Goal: Transaction & Acquisition: Purchase product/service

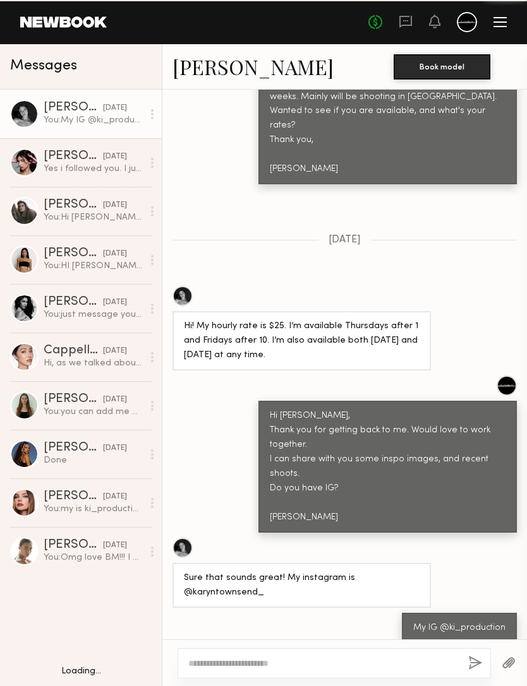
scroll to position [1212, 0]
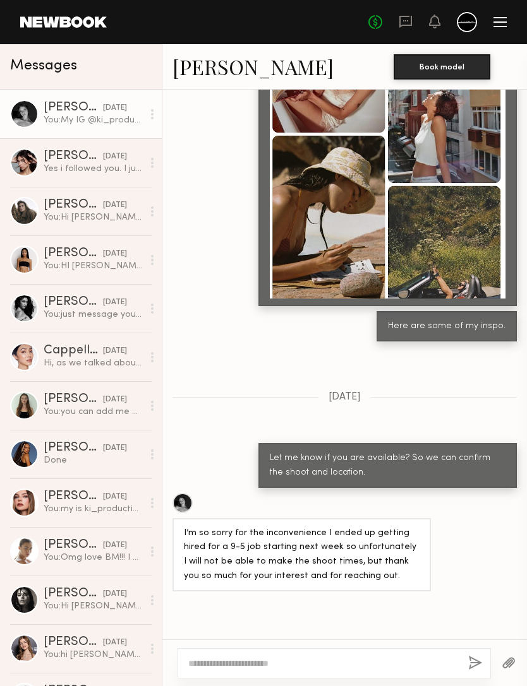
scroll to position [1440, 0]
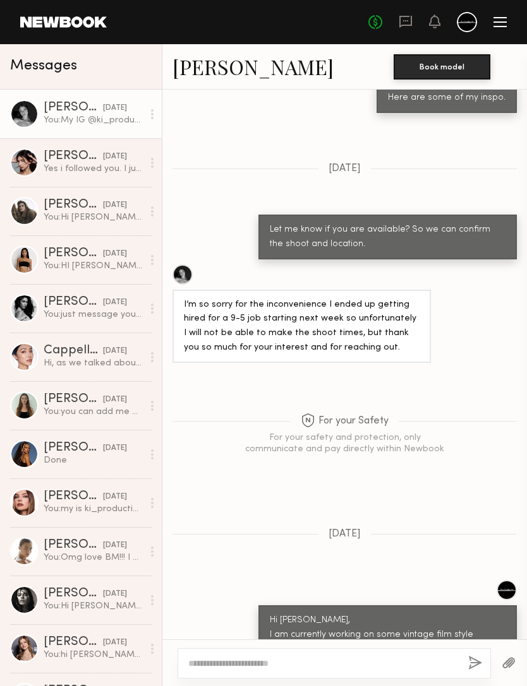
click at [212, 66] on link "[PERSON_NAME]" at bounding box center [252, 66] width 161 height 27
click at [210, 70] on link "[PERSON_NAME]" at bounding box center [252, 66] width 161 height 27
click at [56, 317] on div "You: just message you on IG." at bounding box center [93, 315] width 99 height 12
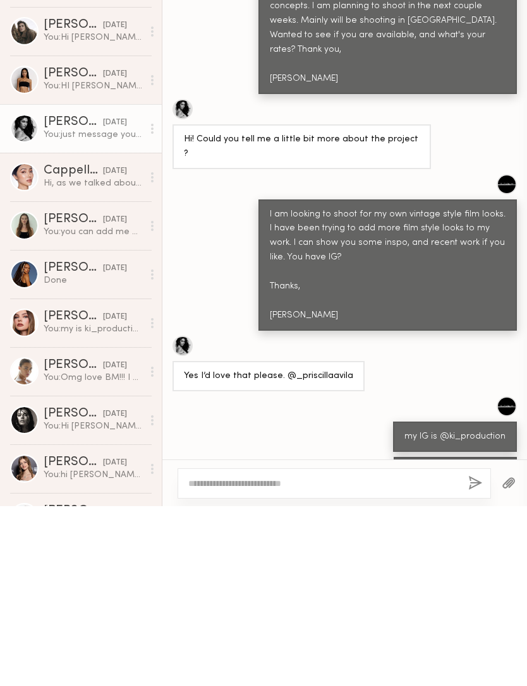
scroll to position [532, 0]
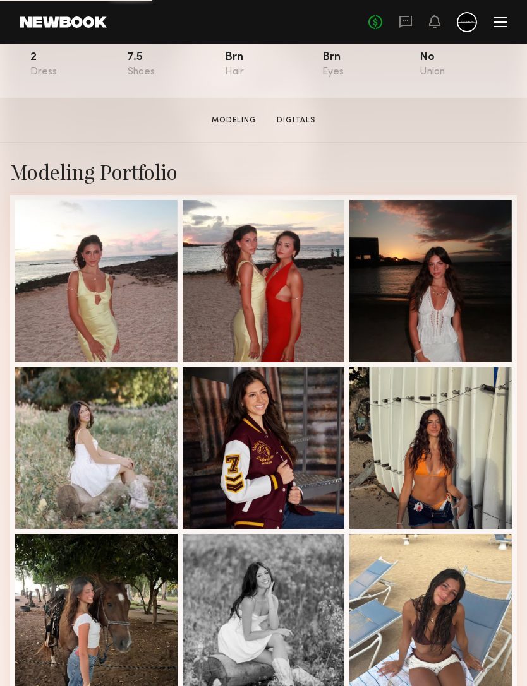
scroll to position [258, 0]
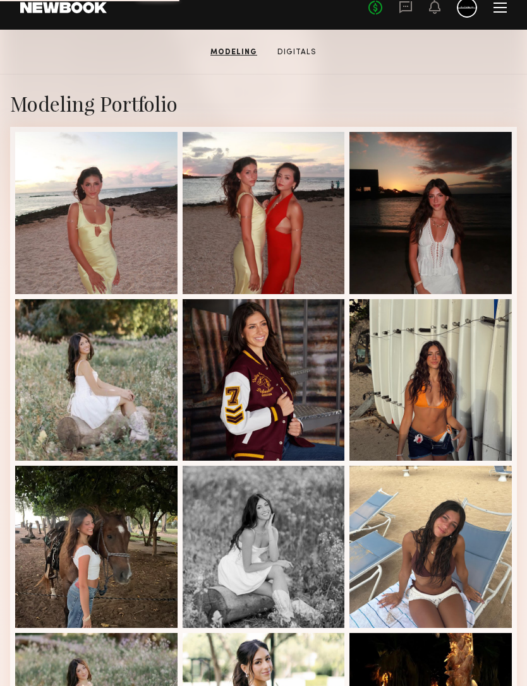
click at [471, 414] on div at bounding box center [430, 380] width 162 height 162
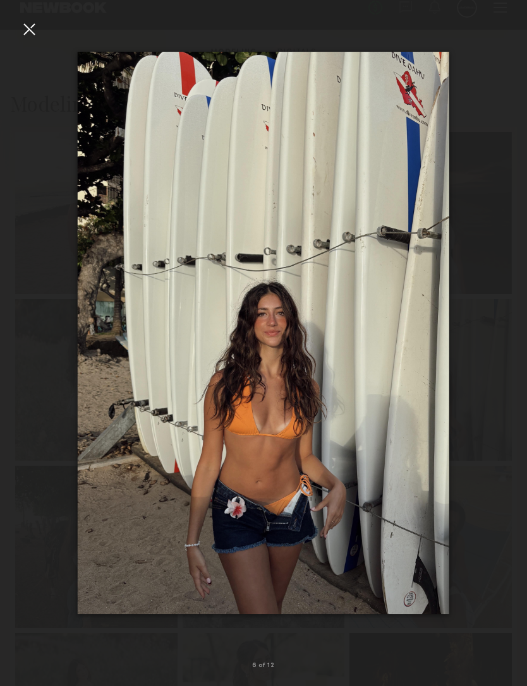
click at [32, 35] on div at bounding box center [29, 29] width 20 height 20
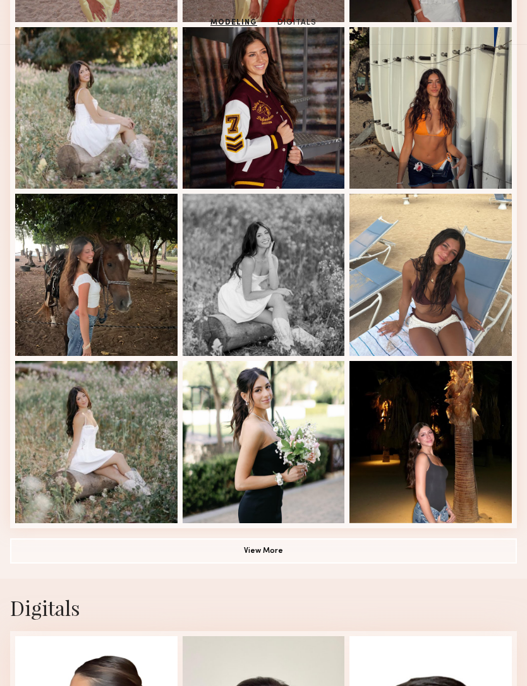
click at [123, 558] on button "View More" at bounding box center [263, 551] width 506 height 25
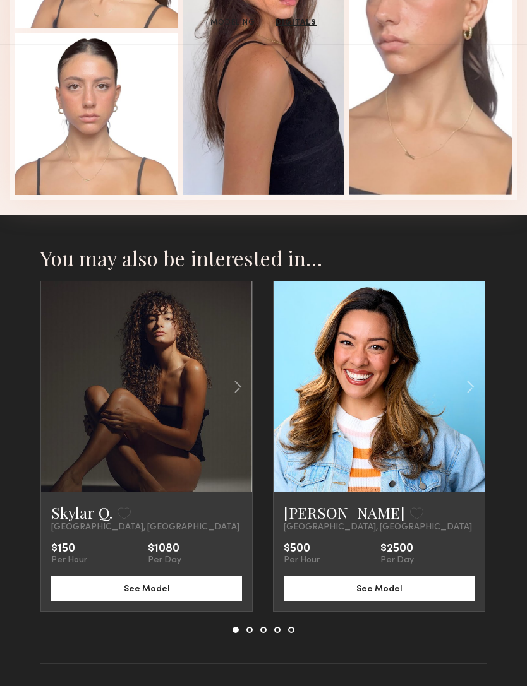
scroll to position [1601, 0]
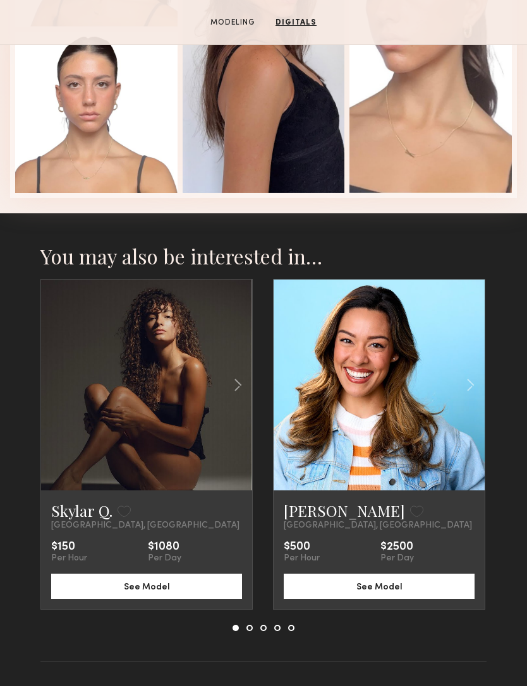
click at [239, 385] on common-icon at bounding box center [238, 385] width 18 height 24
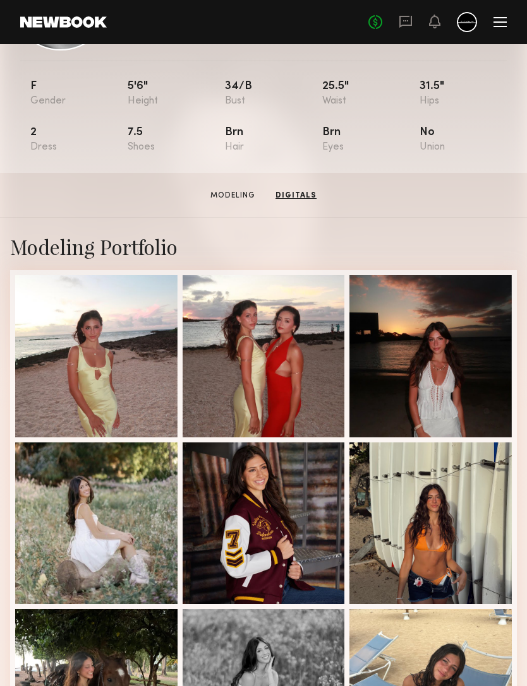
scroll to position [0, 0]
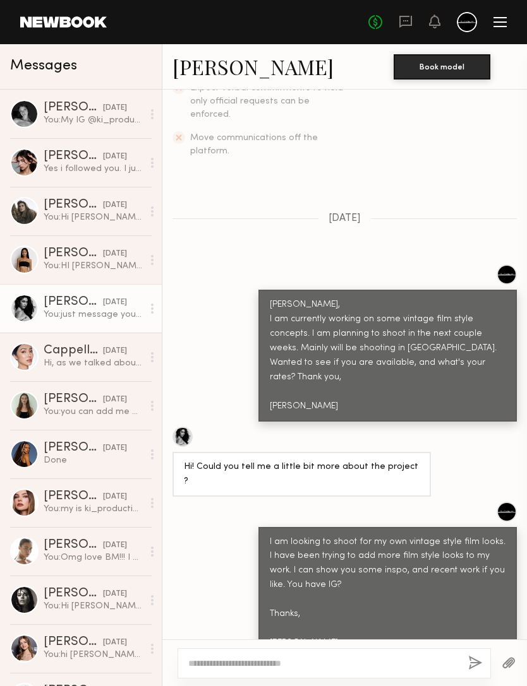
scroll to position [378, 0]
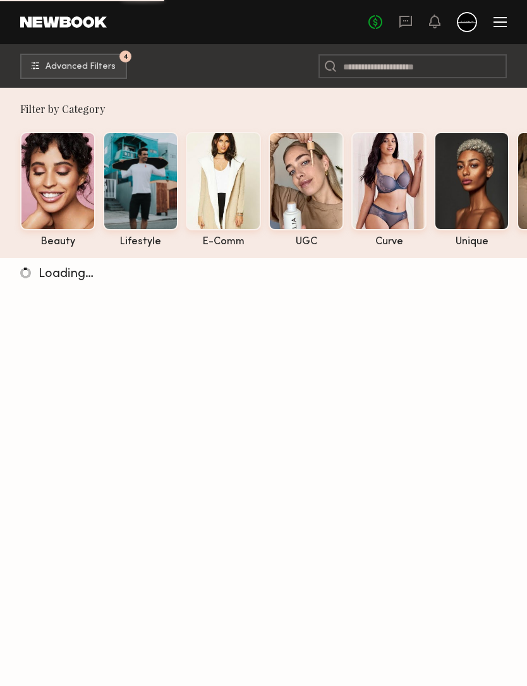
click at [99, 58] on button "4 Advanced Filters" at bounding box center [73, 66] width 107 height 25
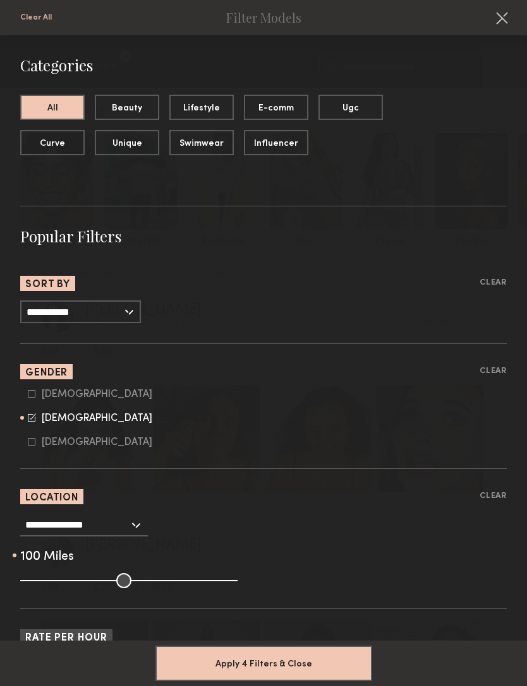
click at [123, 313] on input "**********" at bounding box center [80, 312] width 121 height 23
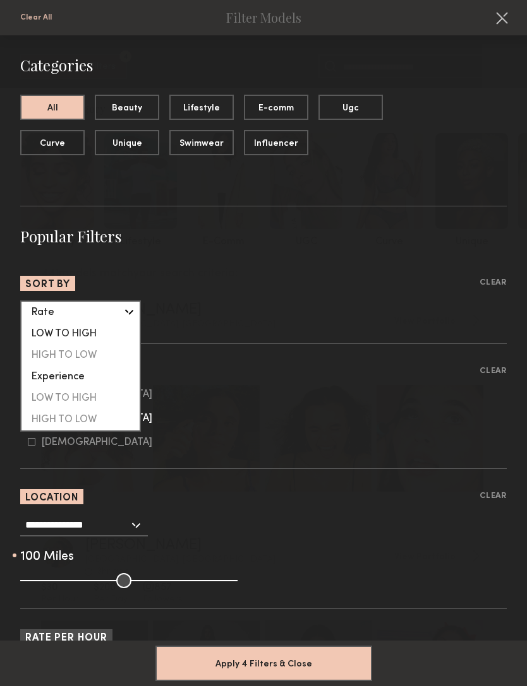
click at [107, 401] on div "LOW TO HIGH" at bounding box center [80, 398] width 118 height 21
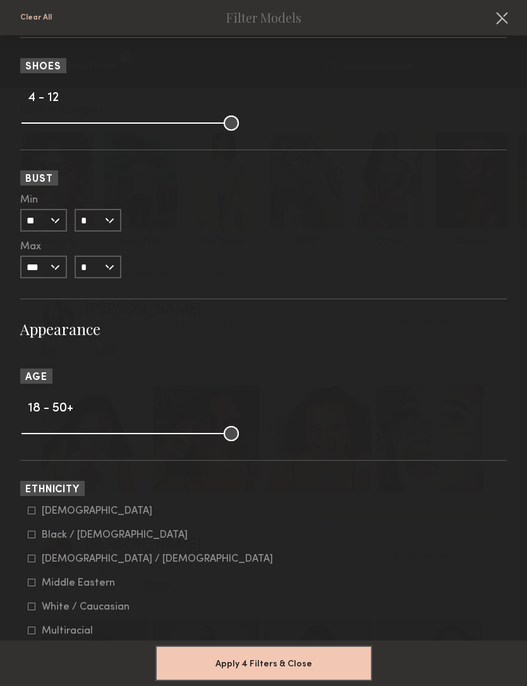
scroll to position [1599, 0]
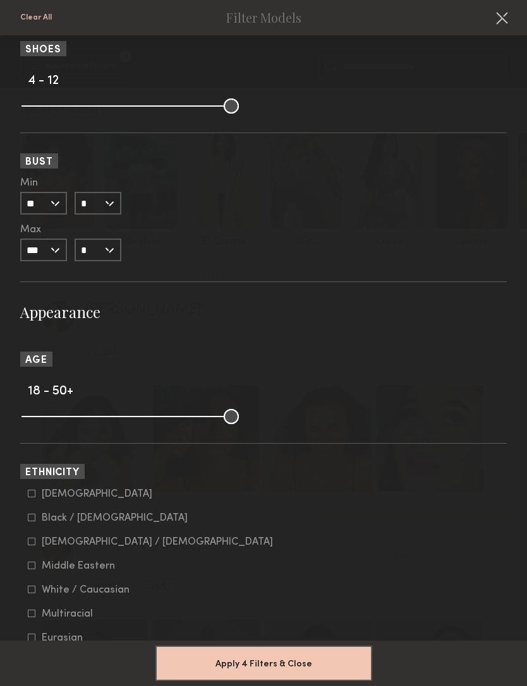
click at [302, 649] on button "Apply 4 Filters & Close" at bounding box center [263, 663] width 217 height 35
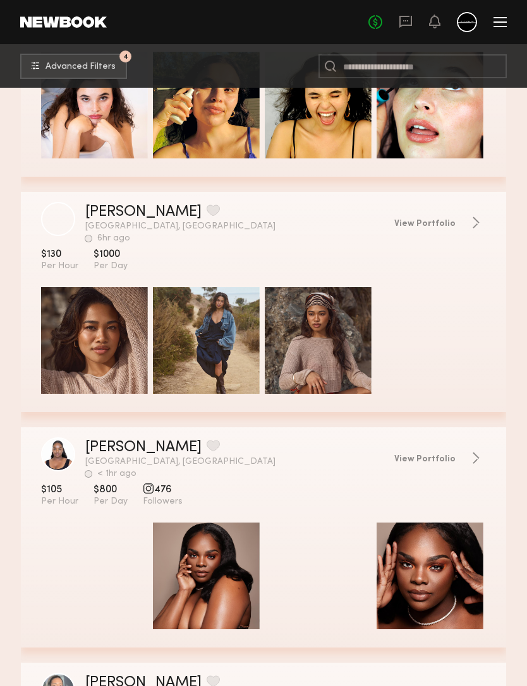
scroll to position [328, 0]
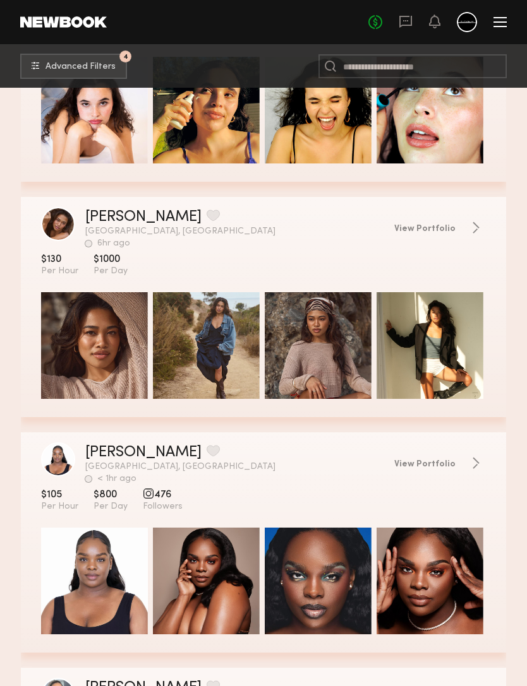
click at [100, 224] on link "Kayla B." at bounding box center [143, 217] width 116 height 15
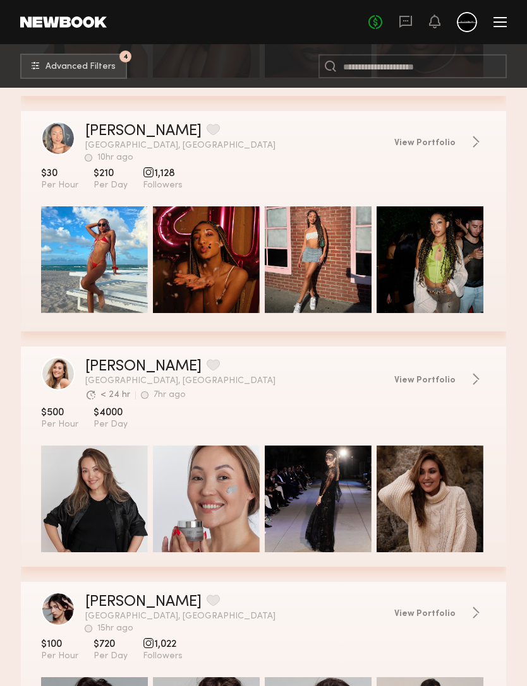
scroll to position [884, 0]
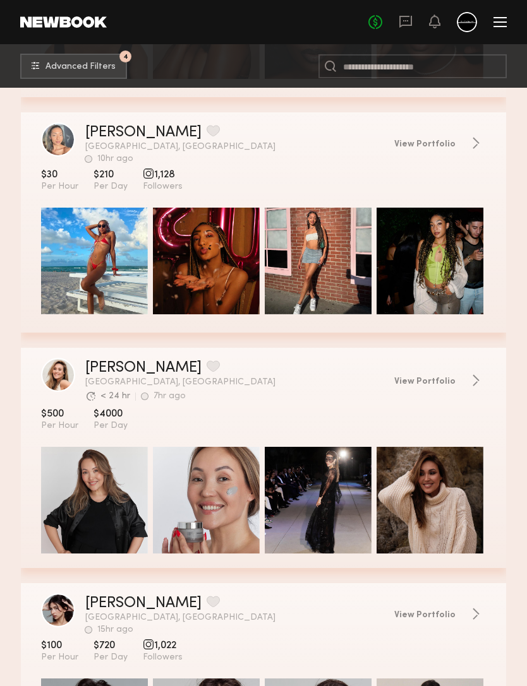
click at [103, 128] on link "Natalie C." at bounding box center [143, 132] width 116 height 15
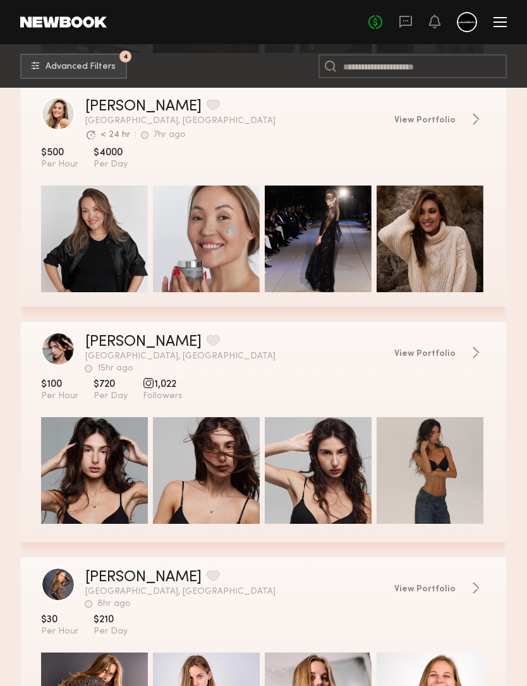
scroll to position [1177, 0]
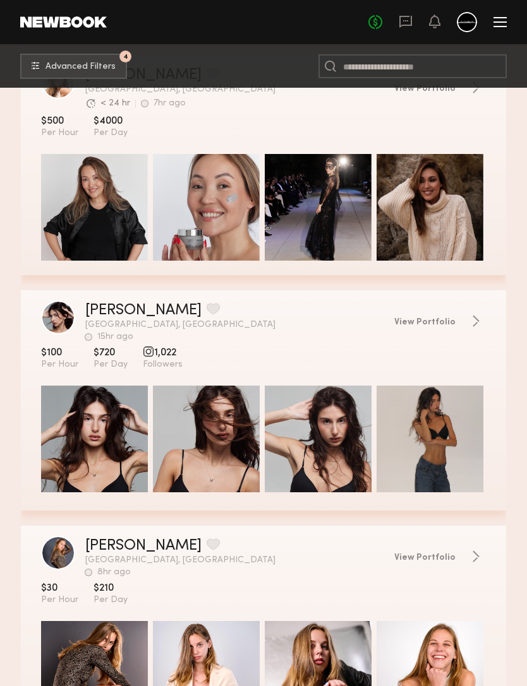
click at [444, 325] on span "View Portfolio" at bounding box center [424, 322] width 61 height 9
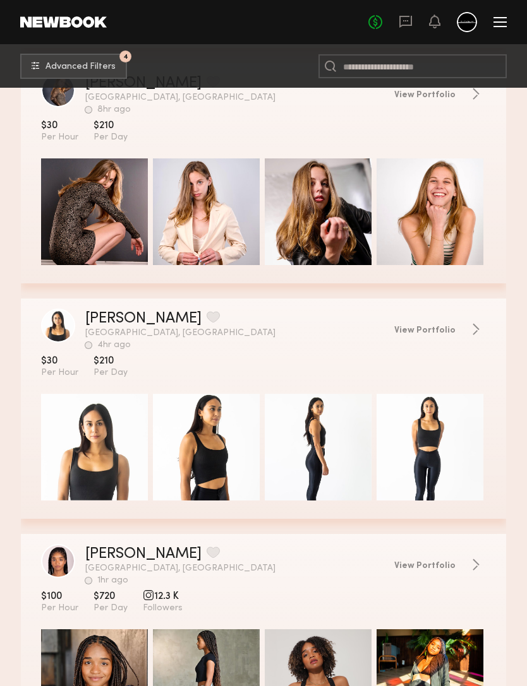
scroll to position [1744, 0]
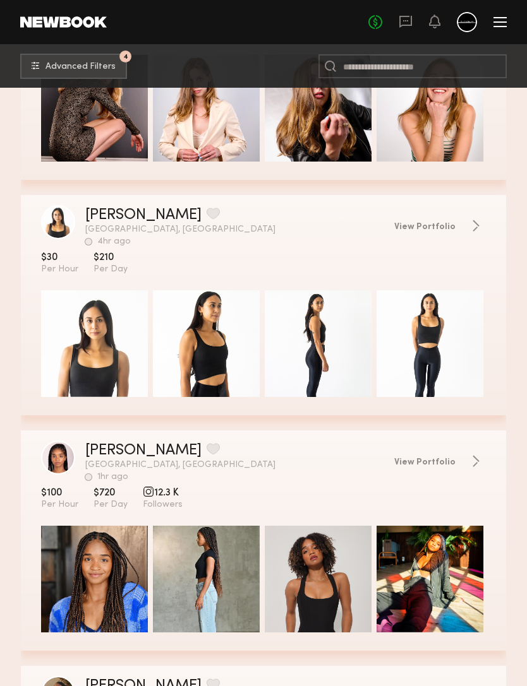
click at [92, 205] on div "Brittany F. Favorite Los Angeles, CA 4hr ago Last Online View Portfolio 4hr ago…" at bounding box center [263, 305] width 485 height 220
click at [109, 218] on link "Brittany F." at bounding box center [143, 215] width 116 height 15
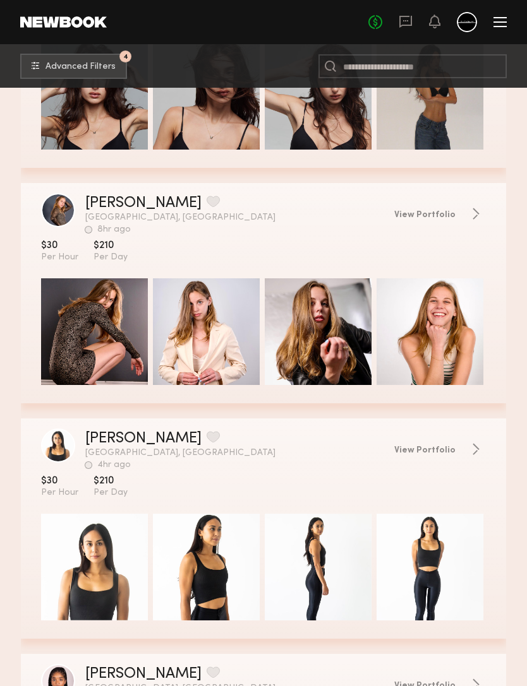
scroll to position [1598, 0]
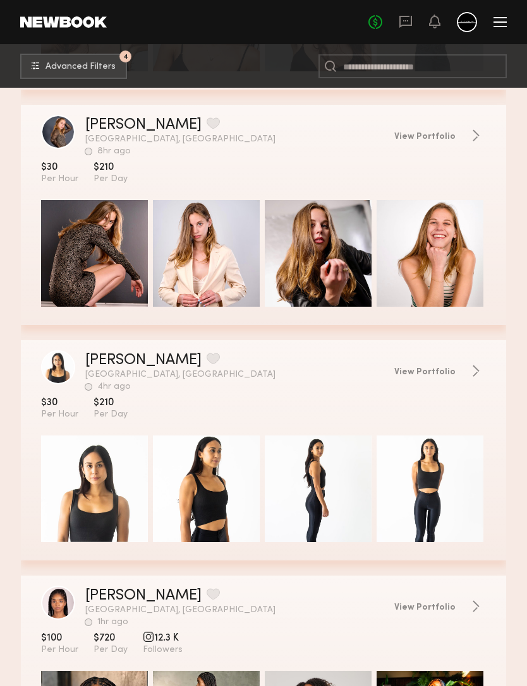
click at [111, 127] on link "Sandy G." at bounding box center [143, 124] width 116 height 15
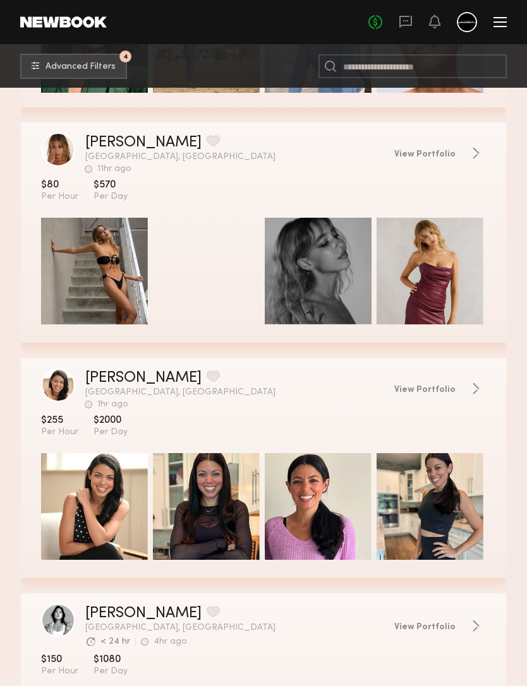
scroll to position [2993, 0]
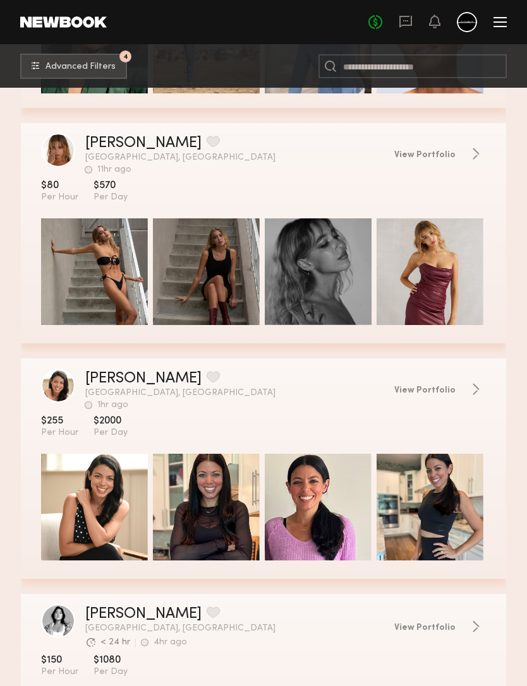
click at [107, 141] on link "Lauren G." at bounding box center [143, 143] width 116 height 15
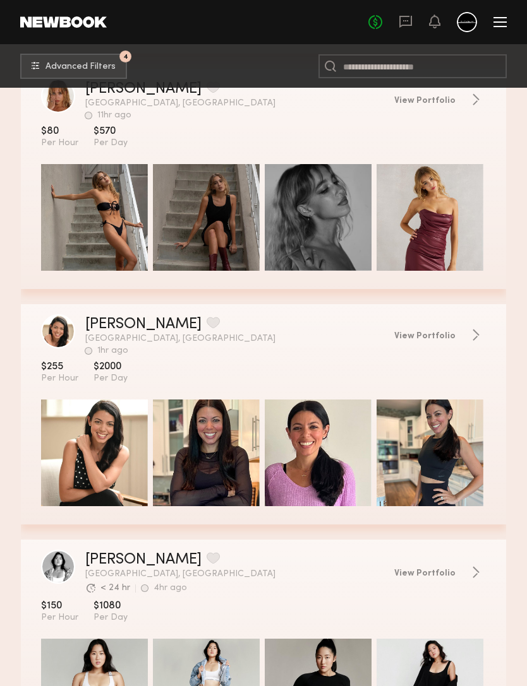
scroll to position [3048, 0]
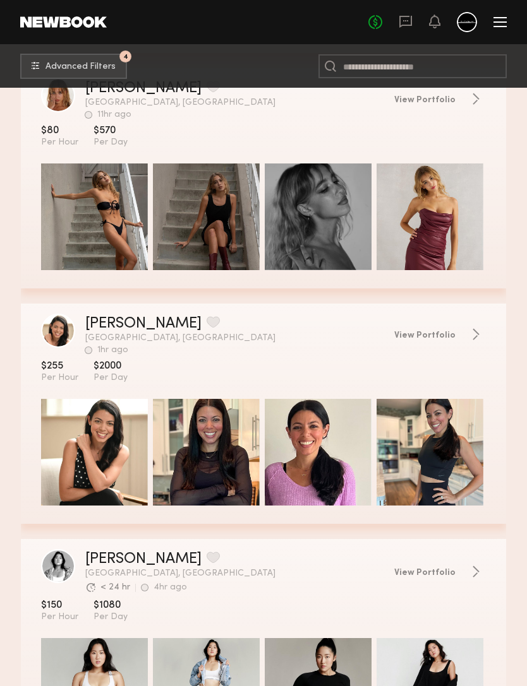
click at [439, 340] on span "View Portfolio" at bounding box center [424, 336] width 61 height 9
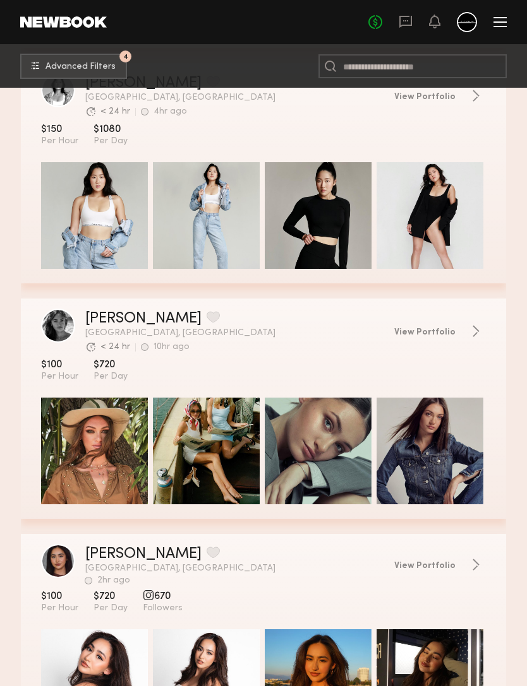
scroll to position [3525, 0]
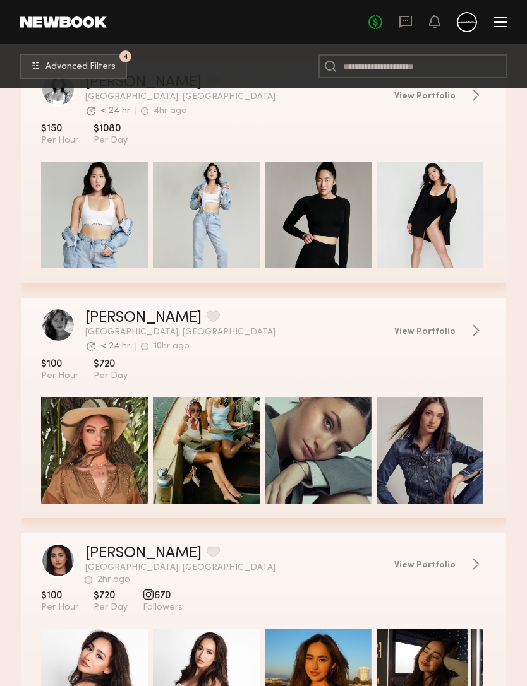
click at [446, 335] on span "View Portfolio" at bounding box center [424, 332] width 61 height 9
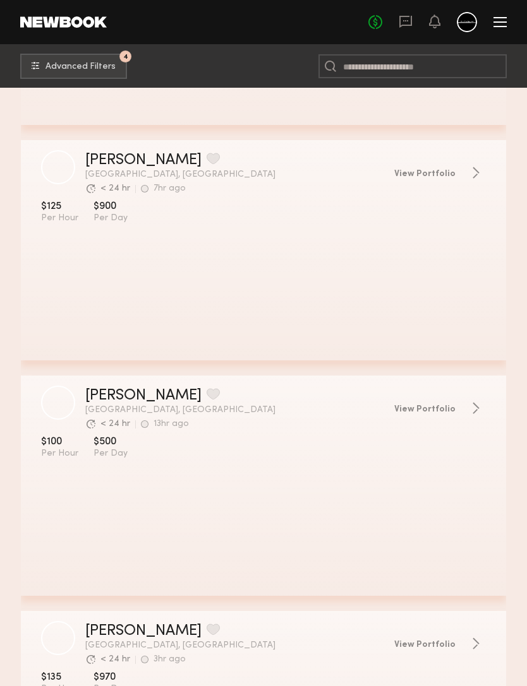
scroll to position [8865, 0]
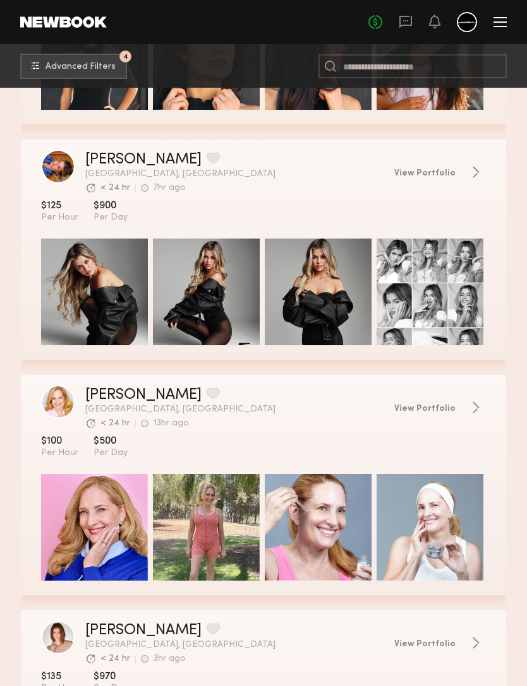
click at [438, 177] on span "View Portfolio" at bounding box center [424, 173] width 61 height 9
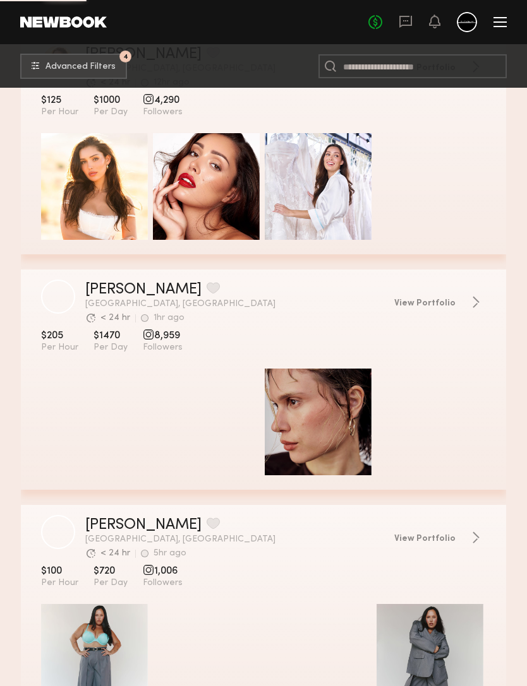
scroll to position [13730, 0]
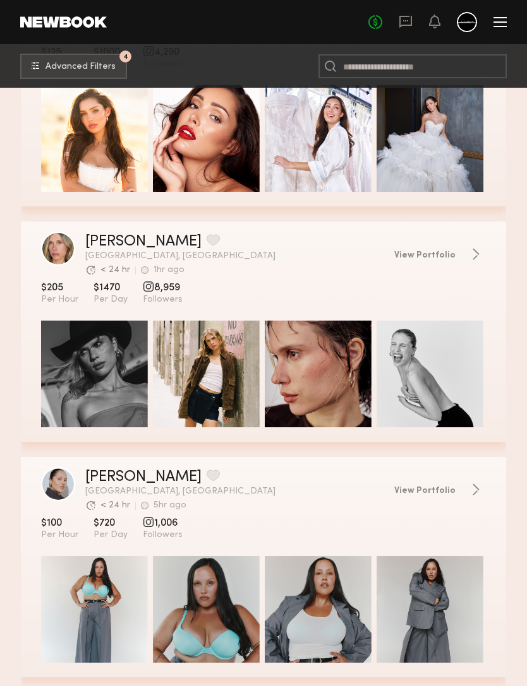
click at [442, 260] on span "View Portfolio" at bounding box center [424, 255] width 61 height 9
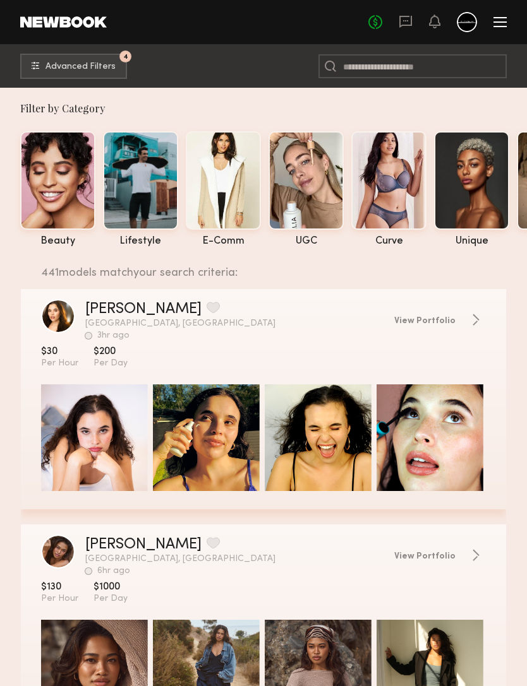
scroll to position [0, 0]
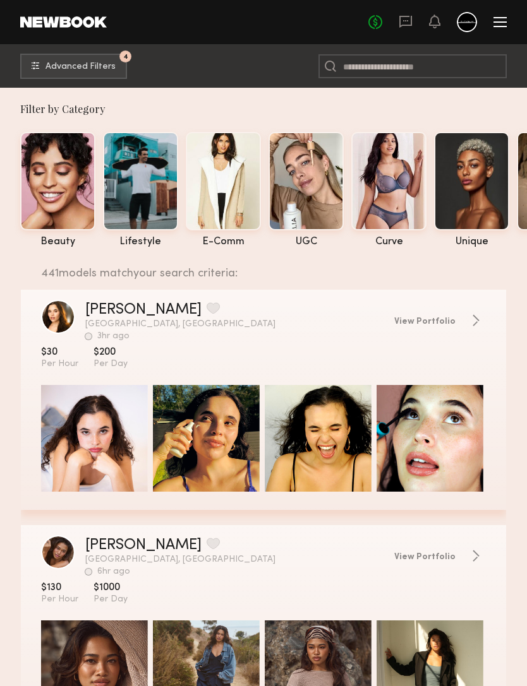
click at [103, 63] on span "Advanced Filters" at bounding box center [80, 67] width 70 height 9
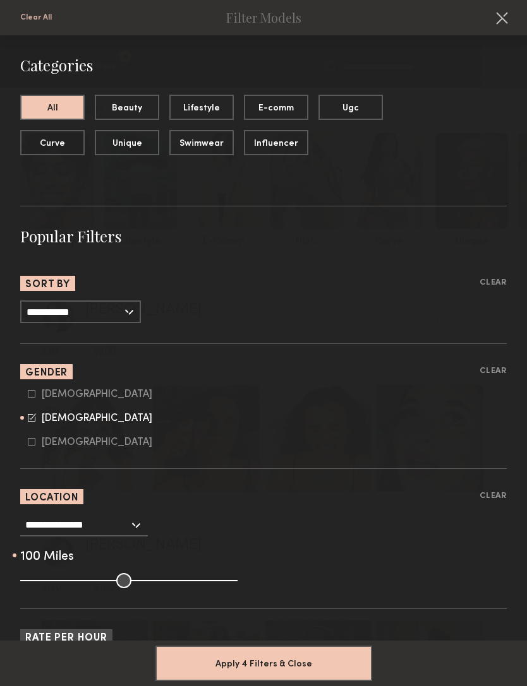
click at [113, 310] on input "**********" at bounding box center [80, 312] width 121 height 23
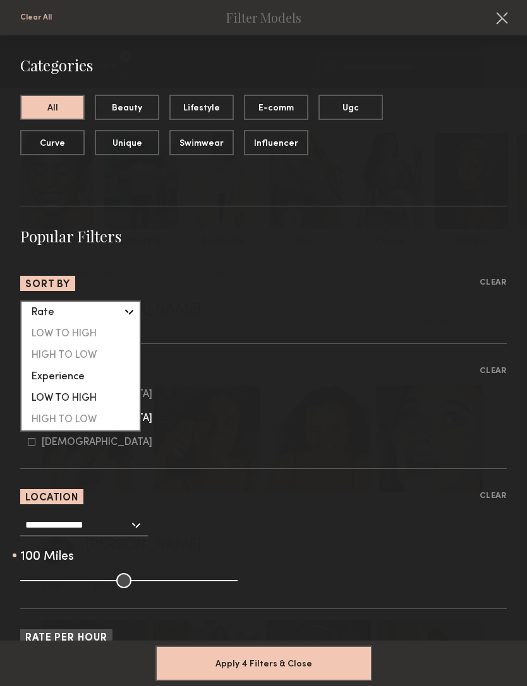
click at [105, 337] on div "LOW TO HIGH" at bounding box center [80, 333] width 118 height 21
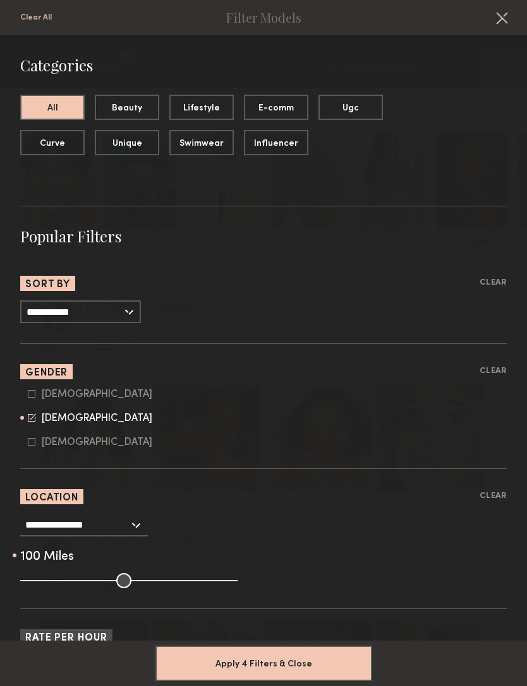
click at [316, 655] on button "Apply 4 Filters & Close" at bounding box center [263, 663] width 217 height 35
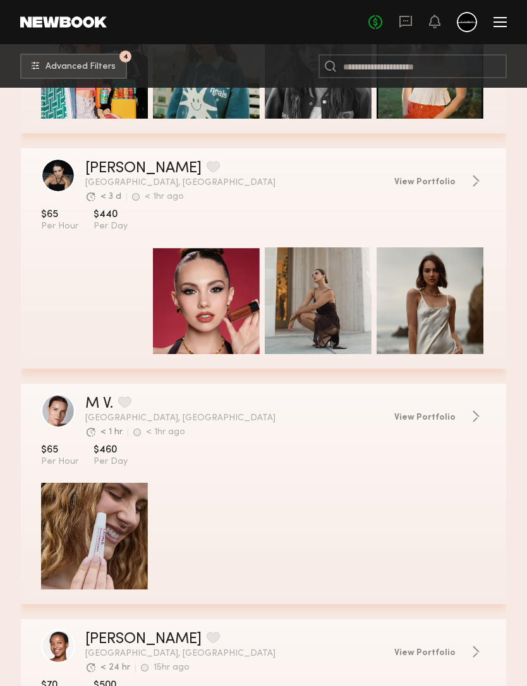
scroll to position [3949, 0]
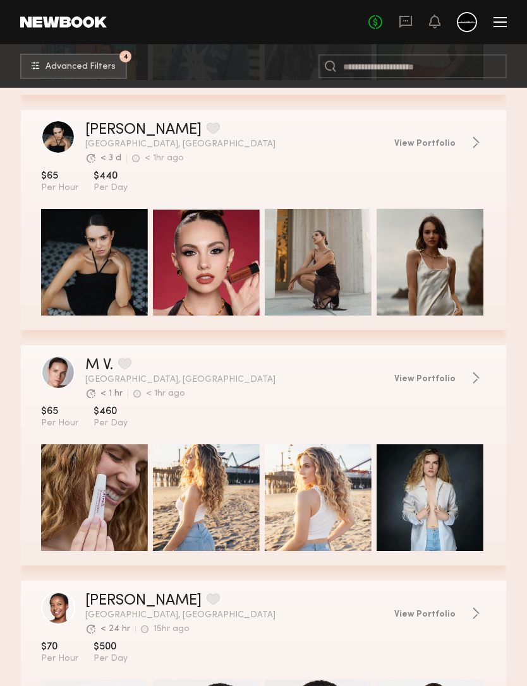
click at [438, 143] on span "View Portfolio" at bounding box center [424, 144] width 61 height 9
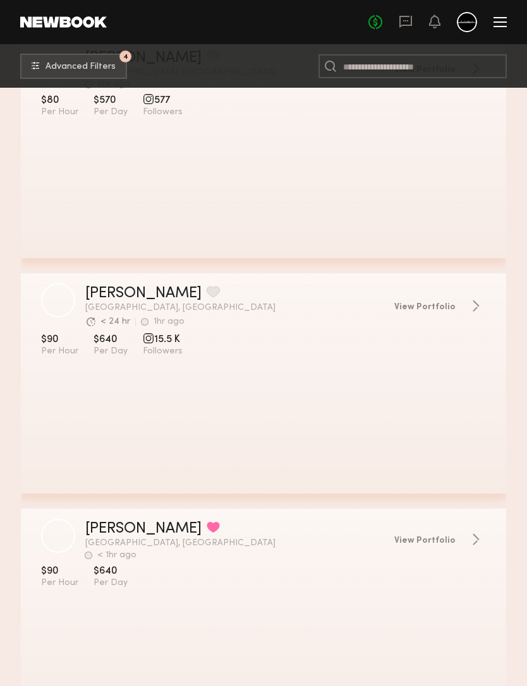
scroll to position [8261, 0]
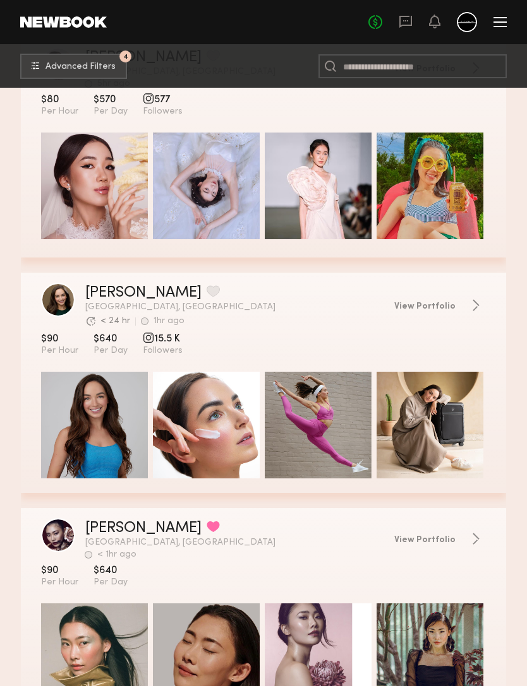
click at [446, 311] on span "View Portfolio" at bounding box center [424, 306] width 61 height 9
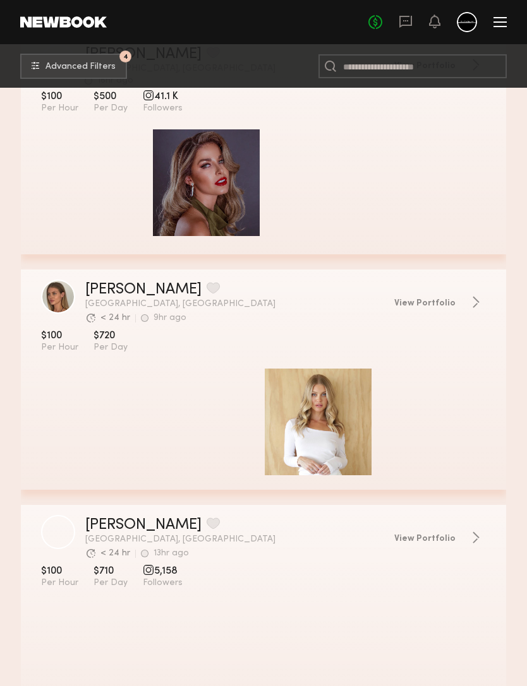
scroll to position [17693, 0]
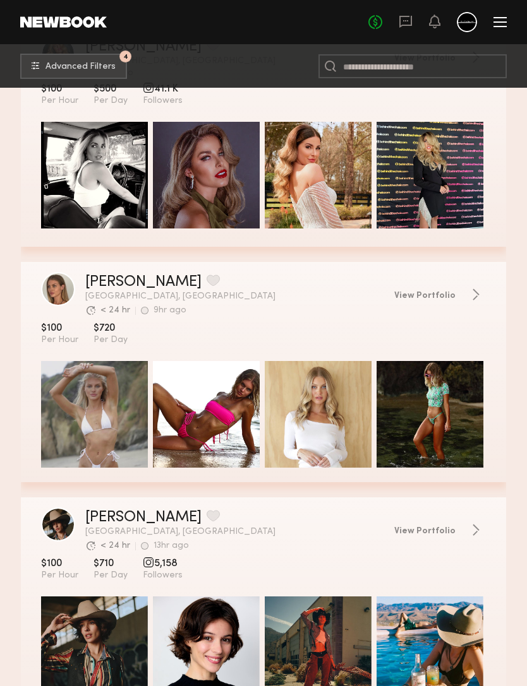
click at [442, 301] on span "View Portfolio" at bounding box center [424, 296] width 61 height 9
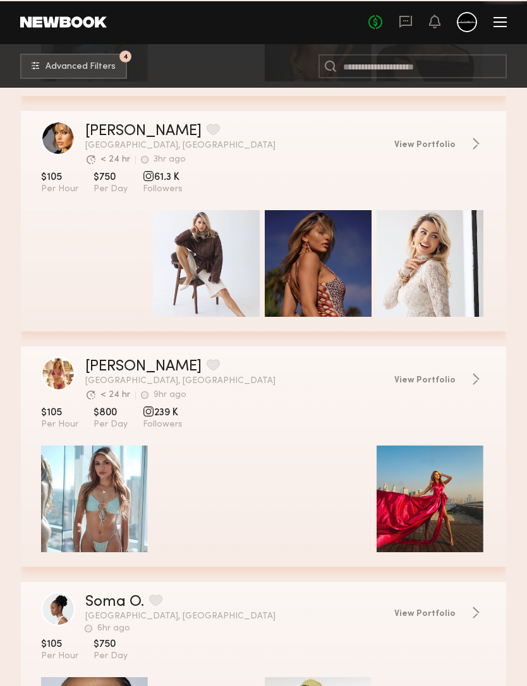
scroll to position [28112, 0]
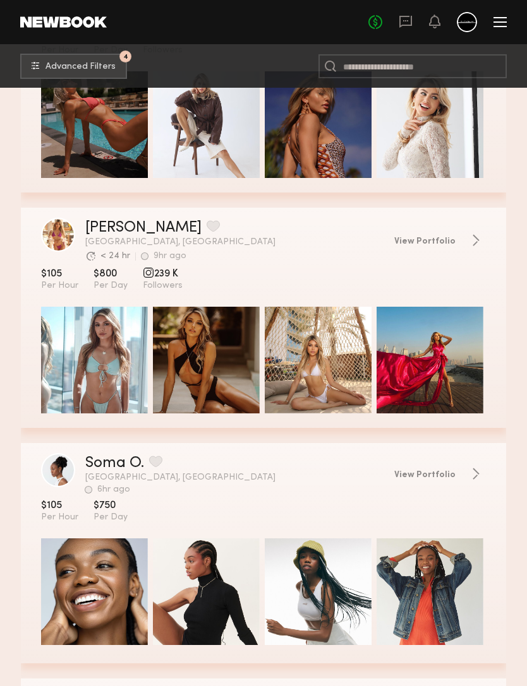
click at [437, 246] on span "View Portfolio" at bounding box center [424, 241] width 61 height 9
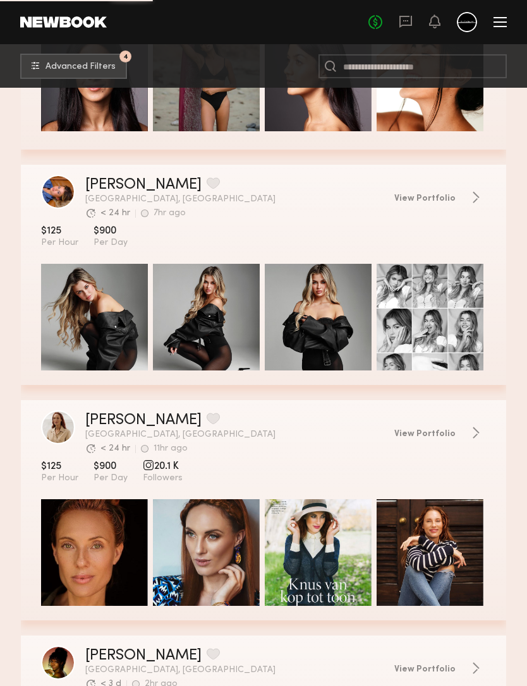
scroll to position [32860, 0]
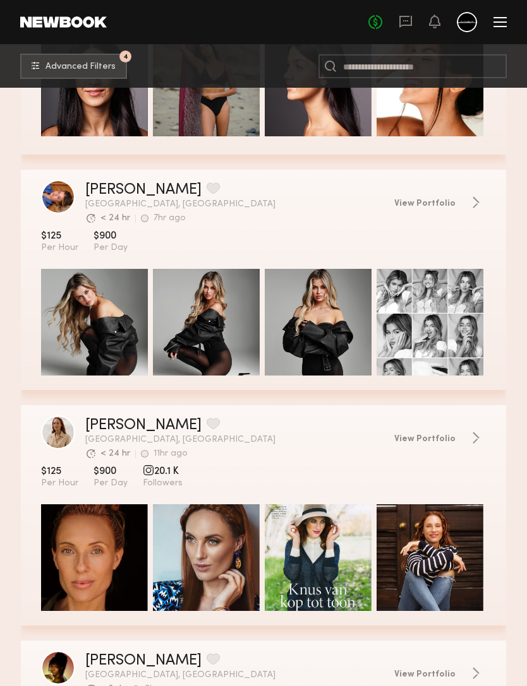
click at [441, 208] on span "View Portfolio" at bounding box center [424, 204] width 61 height 9
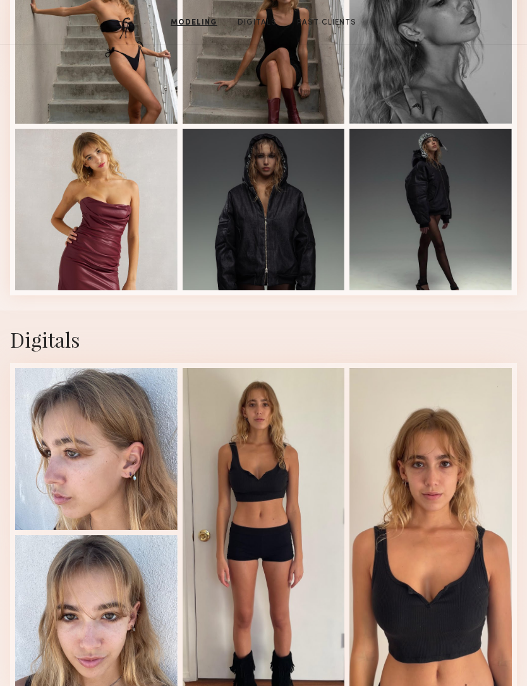
scroll to position [572, 0]
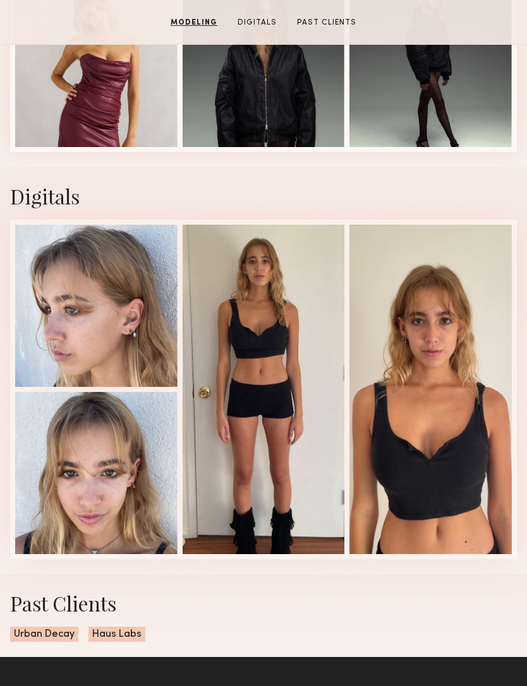
click at [256, 436] on div at bounding box center [263, 389] width 162 height 329
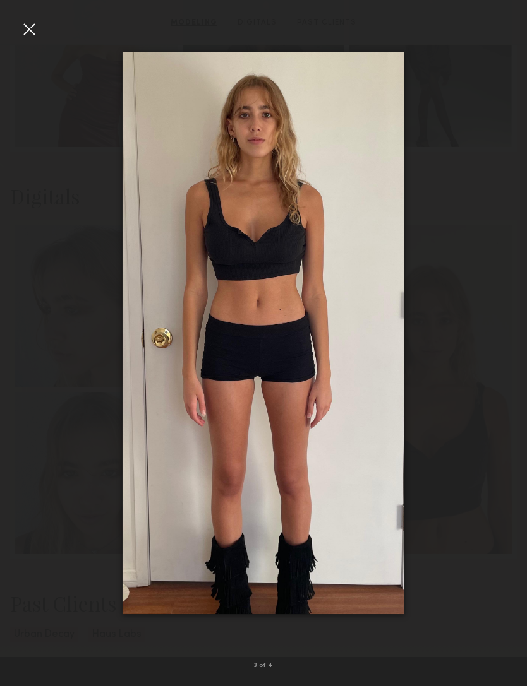
click at [35, 40] on div at bounding box center [263, 333] width 527 height 626
click at [34, 26] on div at bounding box center [29, 29] width 20 height 20
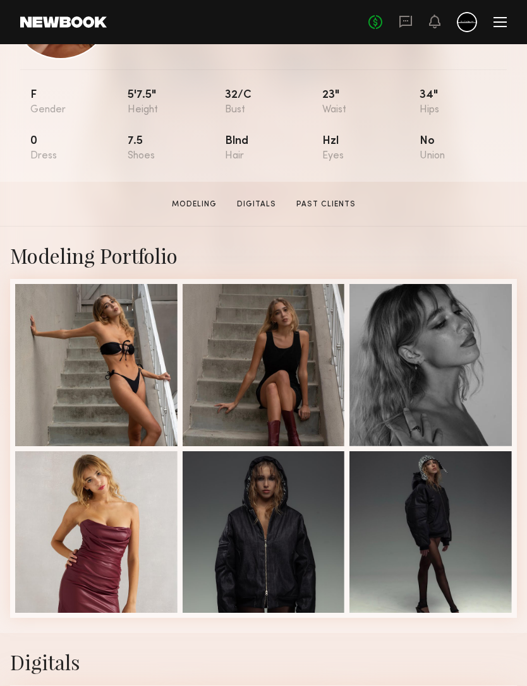
scroll to position [106, 0]
click at [95, 396] on div at bounding box center [96, 365] width 162 height 162
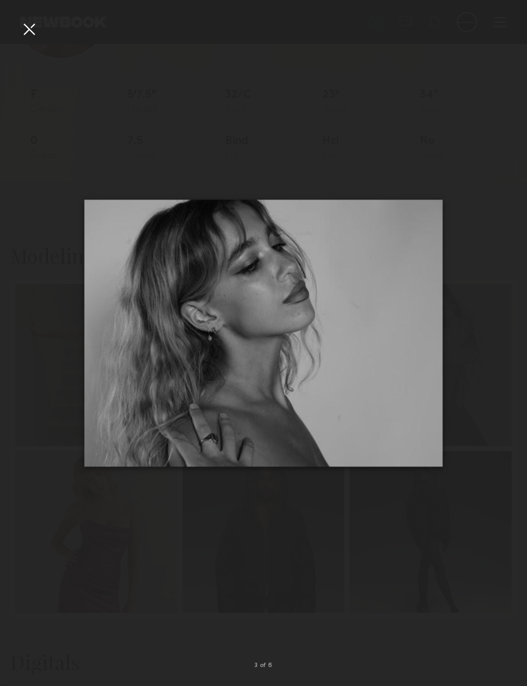
click at [32, 32] on div at bounding box center [29, 29] width 20 height 20
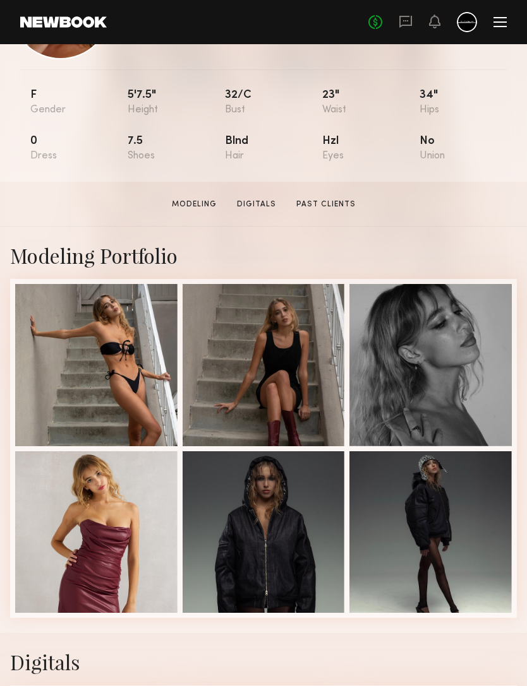
click at [92, 570] on div at bounding box center [96, 533] width 162 height 162
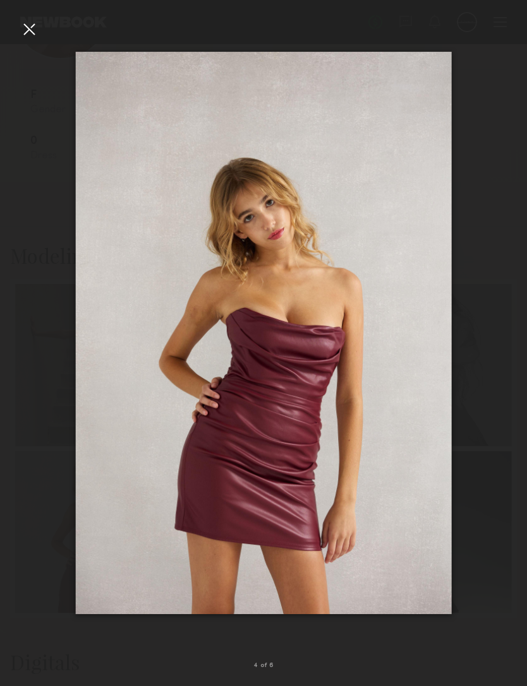
click at [35, 42] on div at bounding box center [263, 333] width 527 height 626
click at [28, 27] on div at bounding box center [29, 29] width 20 height 20
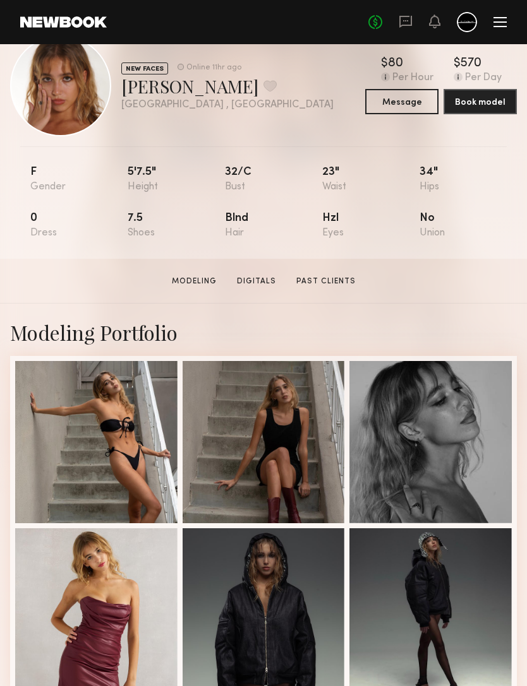
scroll to position [0, 0]
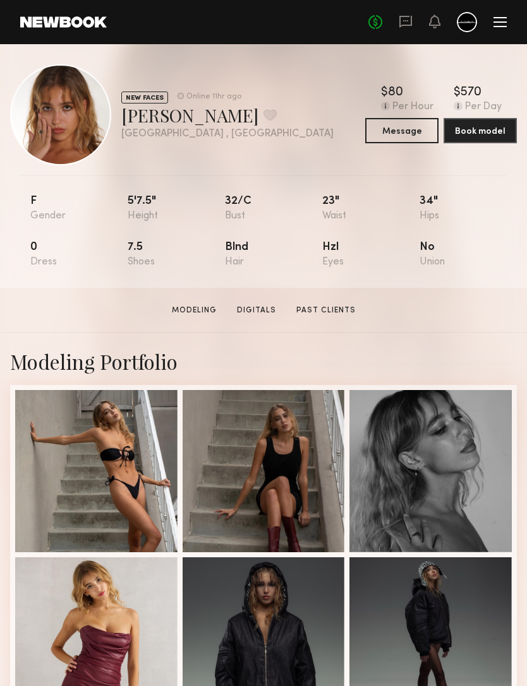
click at [407, 135] on button "Message" at bounding box center [401, 130] width 73 height 25
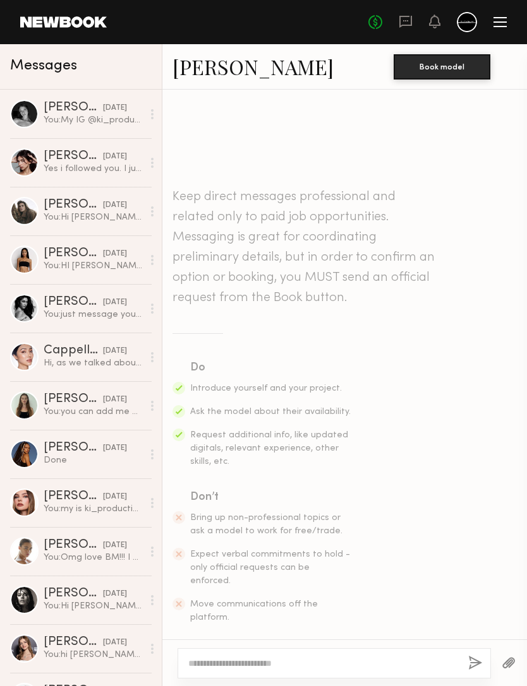
click at [357, 657] on textarea at bounding box center [323, 663] width 270 height 13
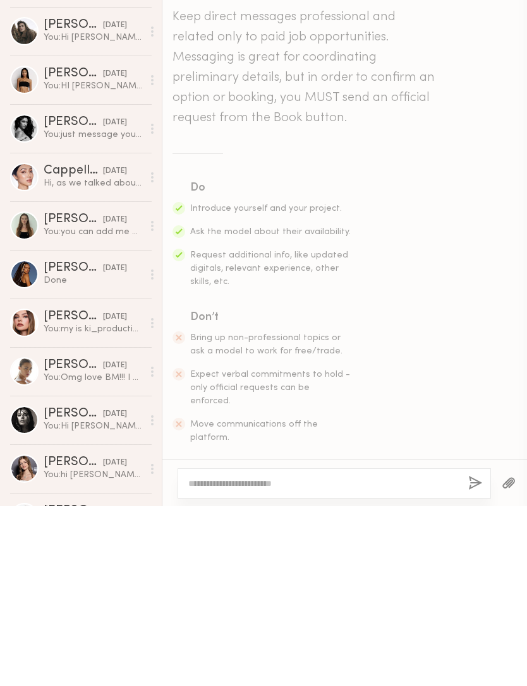
click at [291, 657] on textarea at bounding box center [323, 663] width 270 height 13
click at [222, 657] on textarea at bounding box center [323, 663] width 270 height 13
click at [227, 657] on textarea at bounding box center [323, 663] width 270 height 13
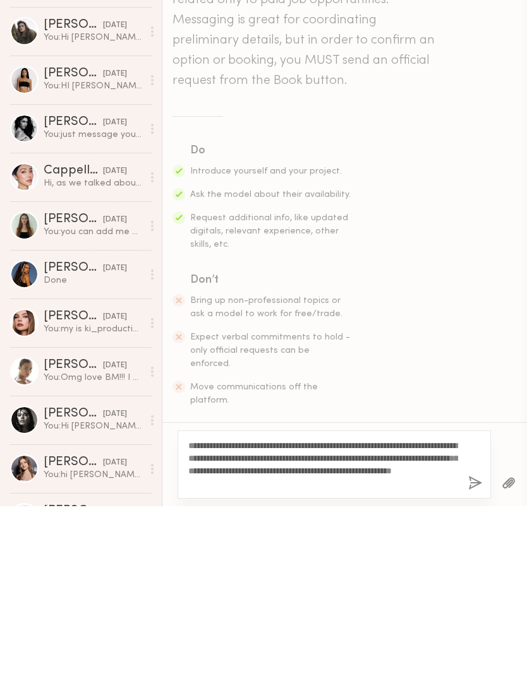
click at [215, 619] on textarea "**********" at bounding box center [323, 644] width 270 height 51
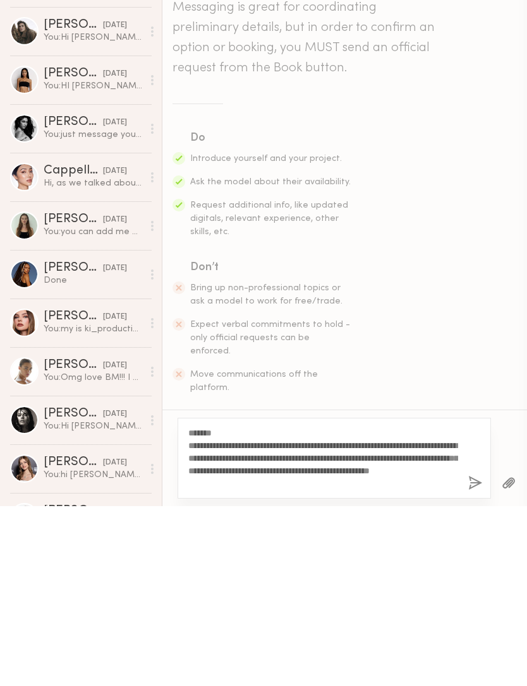
click at [215, 607] on textarea "**********" at bounding box center [323, 638] width 270 height 63
click at [236, 607] on textarea "**********" at bounding box center [323, 638] width 270 height 63
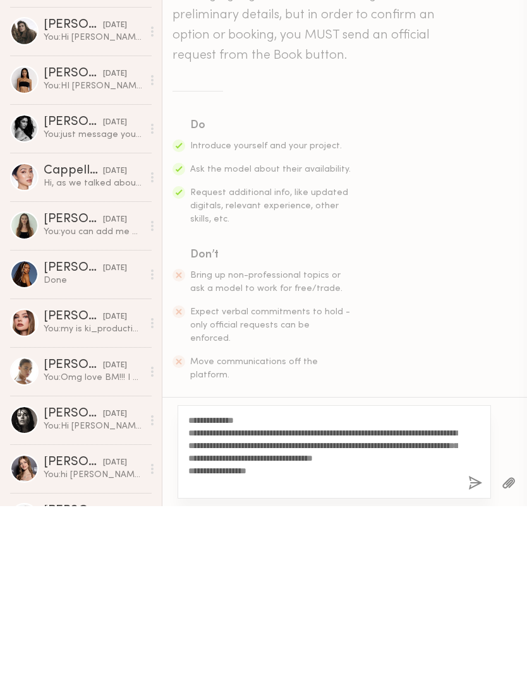
click at [237, 594] on textarea "**********" at bounding box center [323, 632] width 270 height 76
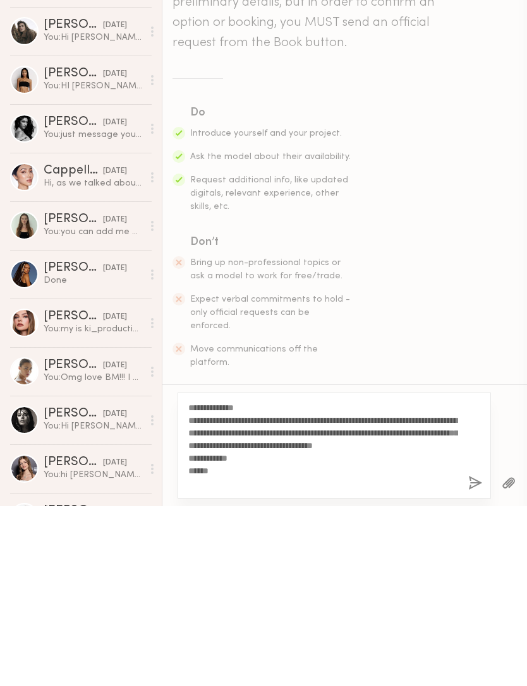
type textarea "**********"
click at [182, 573] on div "**********" at bounding box center [333, 626] width 313 height 106
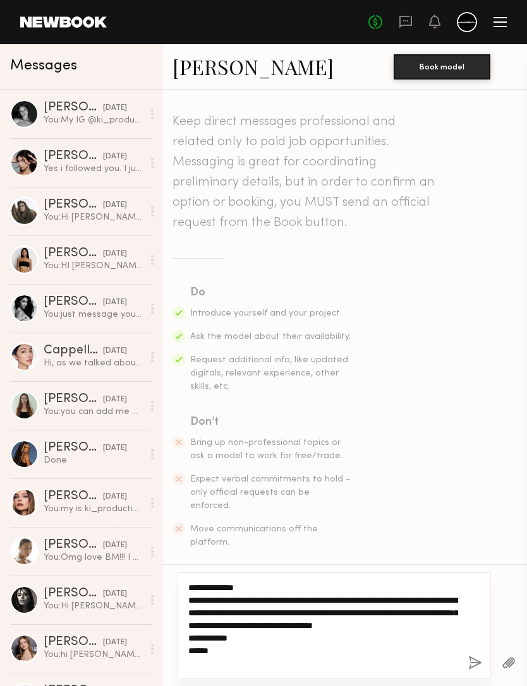
click at [249, 601] on textarea "**********" at bounding box center [323, 626] width 270 height 88
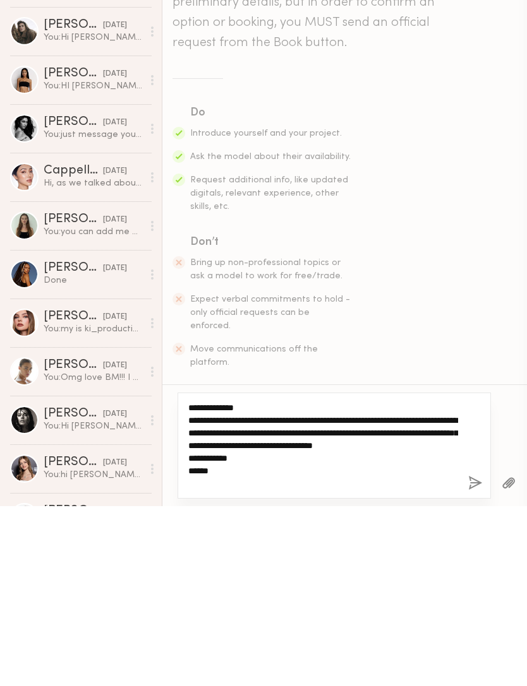
click at [193, 582] on textarea "**********" at bounding box center [323, 626] width 270 height 88
click at [192, 582] on textarea "**********" at bounding box center [323, 626] width 270 height 88
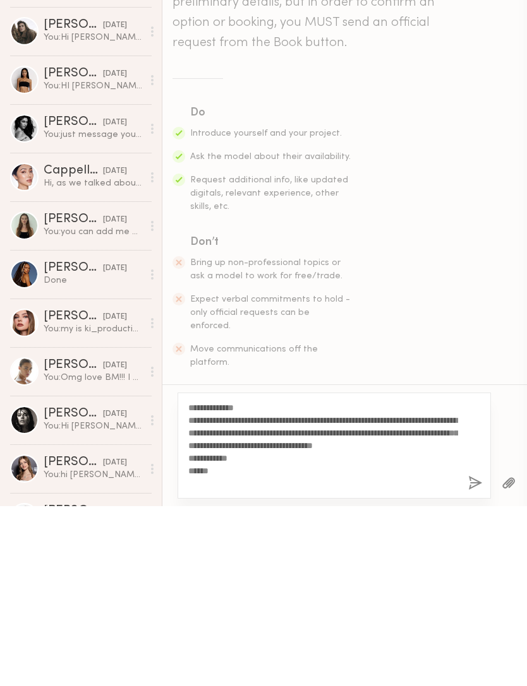
click at [478, 656] on button "button" at bounding box center [475, 664] width 14 height 16
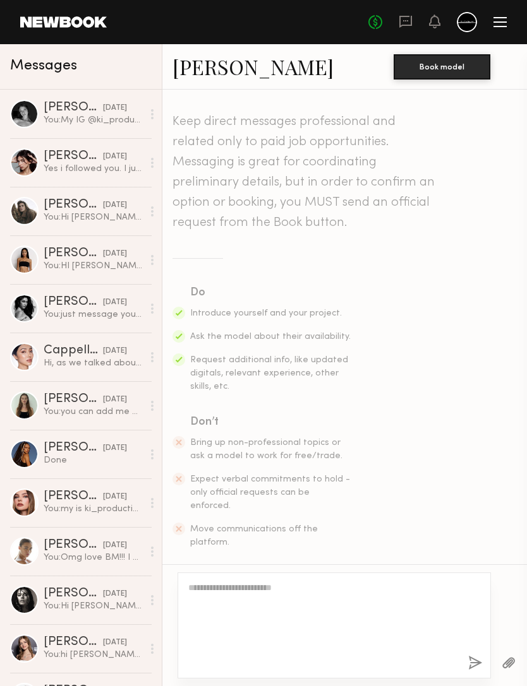
scroll to position [160, 0]
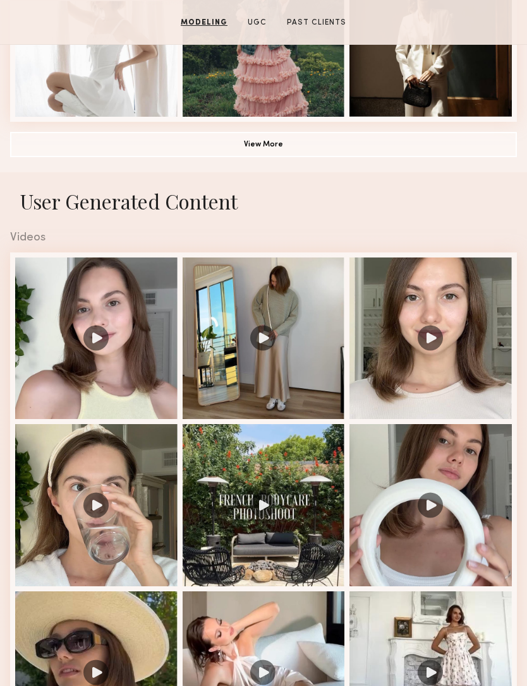
scroll to position [1031, 0]
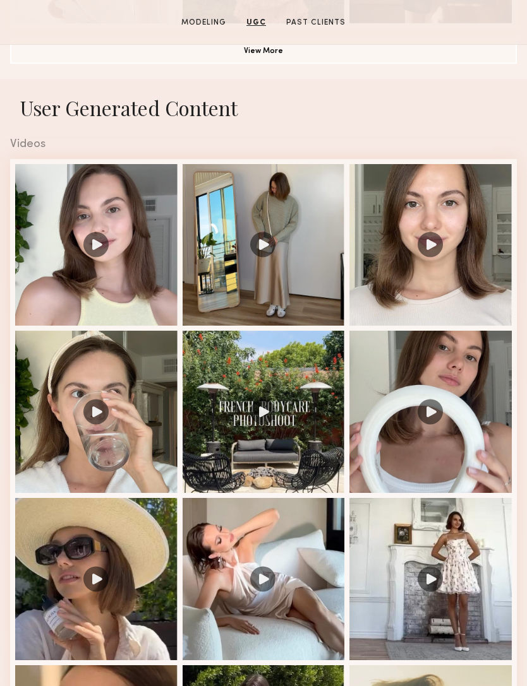
click at [92, 248] on div at bounding box center [96, 245] width 162 height 162
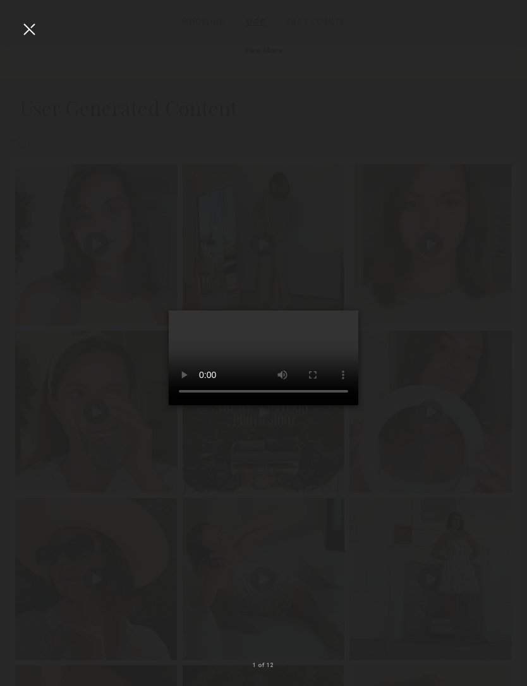
click at [33, 34] on div at bounding box center [29, 29] width 20 height 20
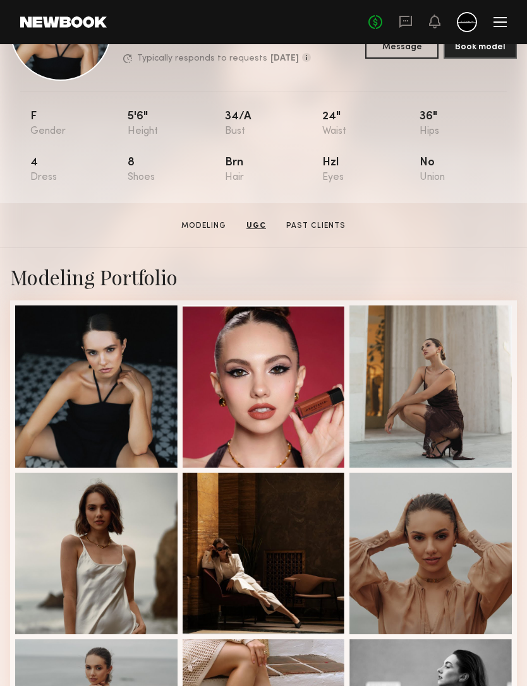
scroll to position [0, 0]
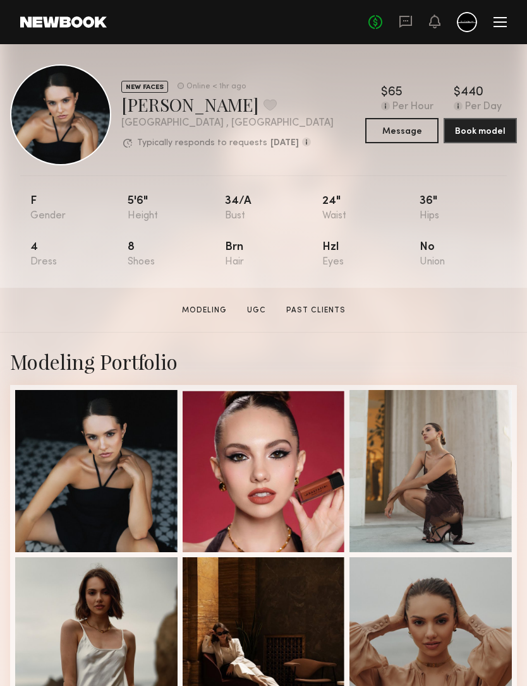
click at [412, 132] on button "Message" at bounding box center [401, 130] width 73 height 25
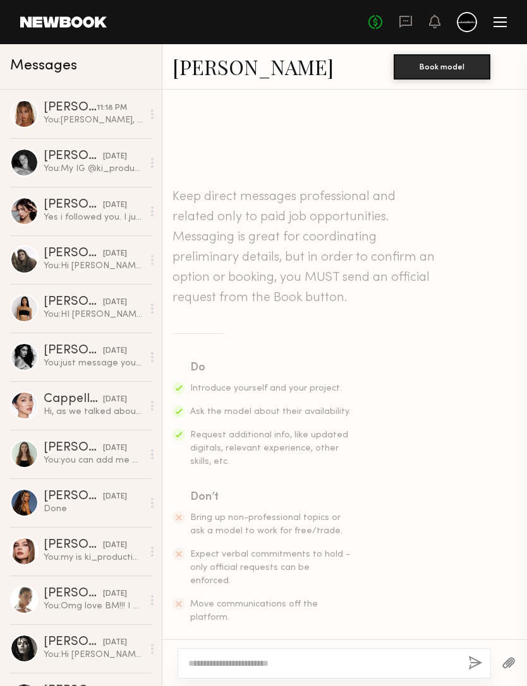
click at [353, 657] on textarea at bounding box center [323, 663] width 270 height 13
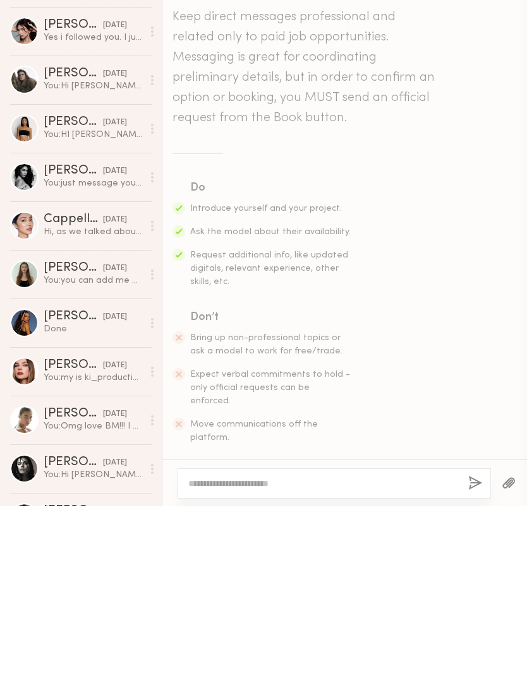
click at [296, 657] on textarea at bounding box center [323, 663] width 270 height 13
click at [223, 657] on textarea at bounding box center [323, 663] width 270 height 13
click at [235, 657] on textarea at bounding box center [323, 663] width 270 height 13
click at [211, 657] on textarea at bounding box center [323, 663] width 270 height 13
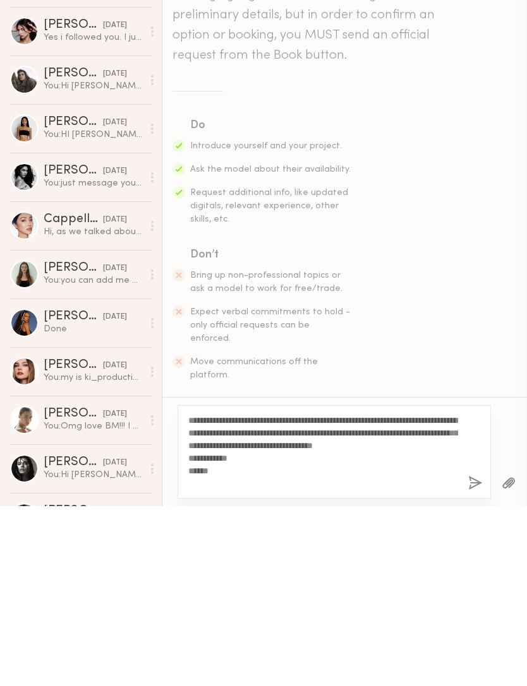
click at [185, 585] on div "**********" at bounding box center [333, 631] width 313 height 93
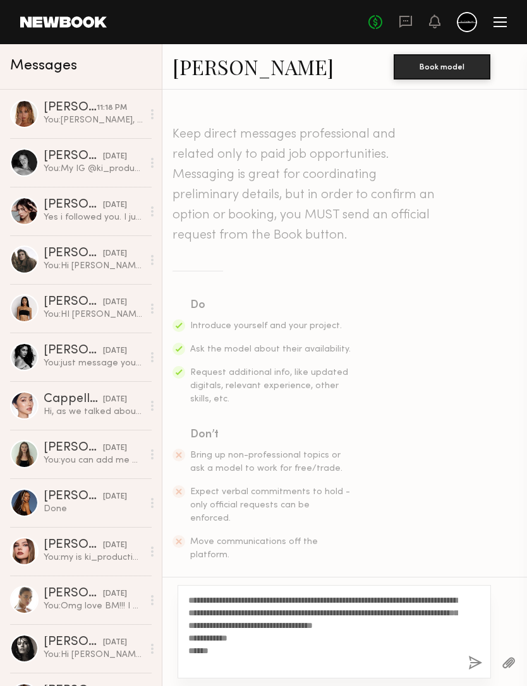
click at [184, 587] on div "**********" at bounding box center [333, 631] width 313 height 93
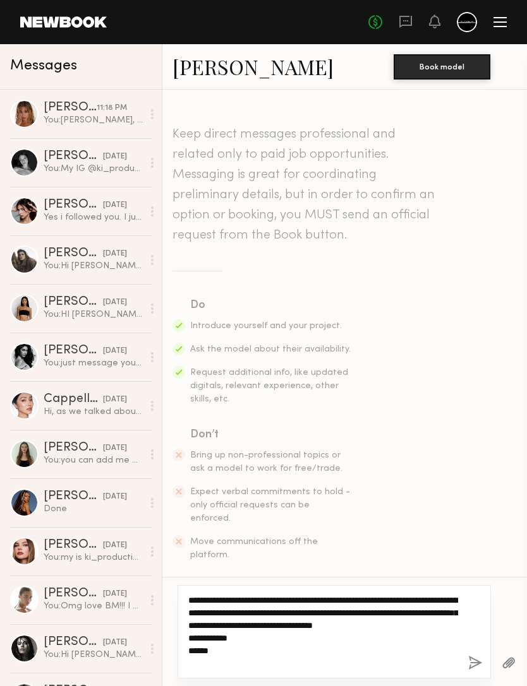
click at [226, 597] on textarea "**********" at bounding box center [323, 632] width 270 height 76
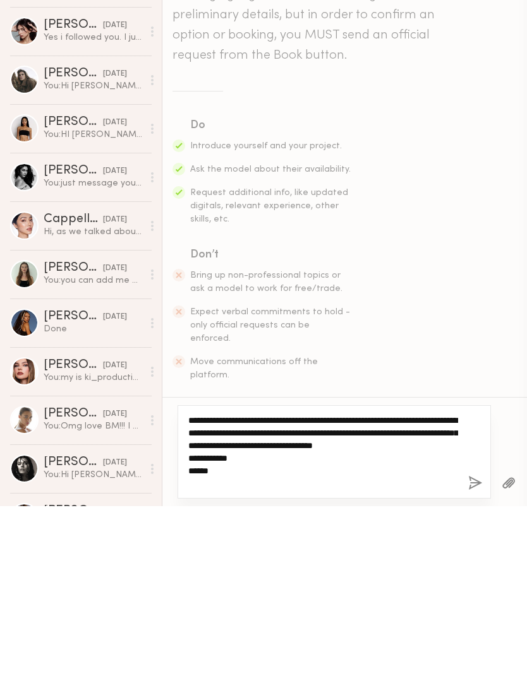
click at [192, 594] on textarea "**********" at bounding box center [323, 632] width 270 height 76
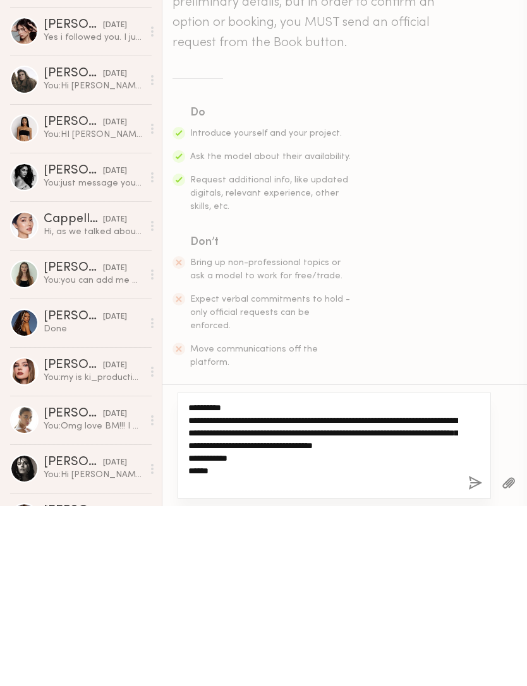
type textarea "**********"
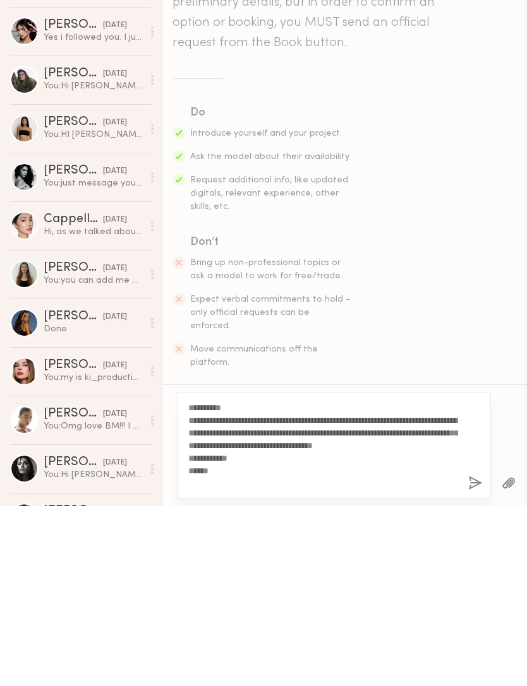
click at [477, 656] on button "button" at bounding box center [475, 664] width 14 height 16
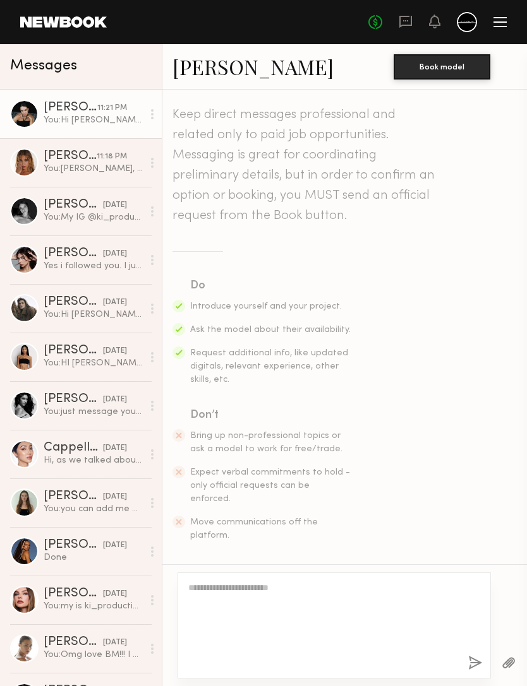
scroll to position [160, 0]
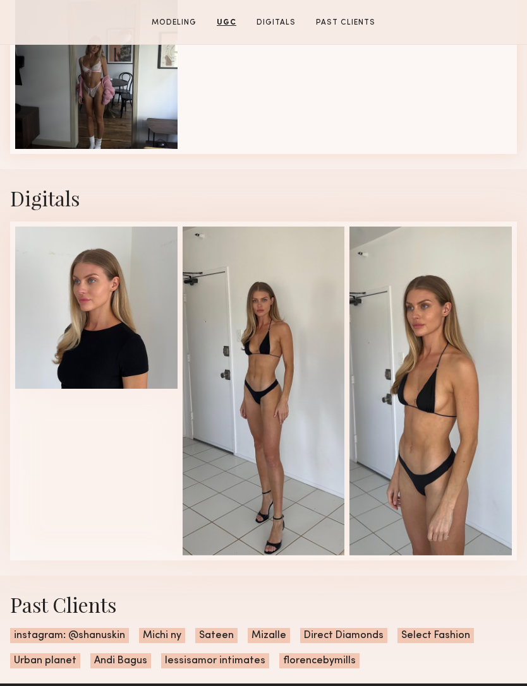
scroll to position [1443, 0]
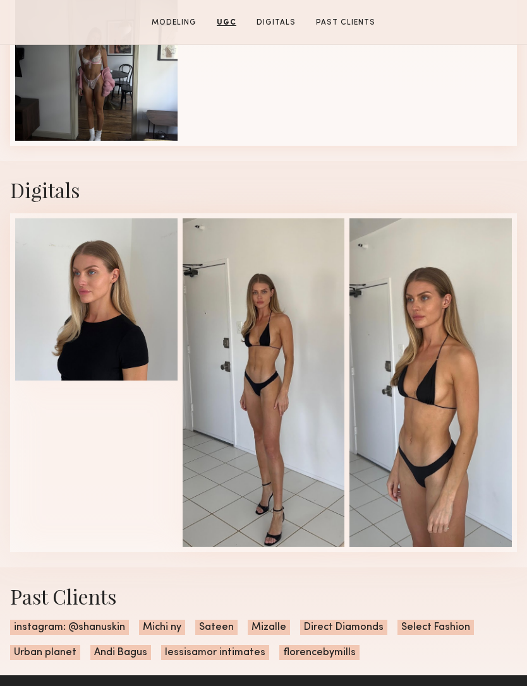
click at [439, 441] on div at bounding box center [430, 382] width 162 height 329
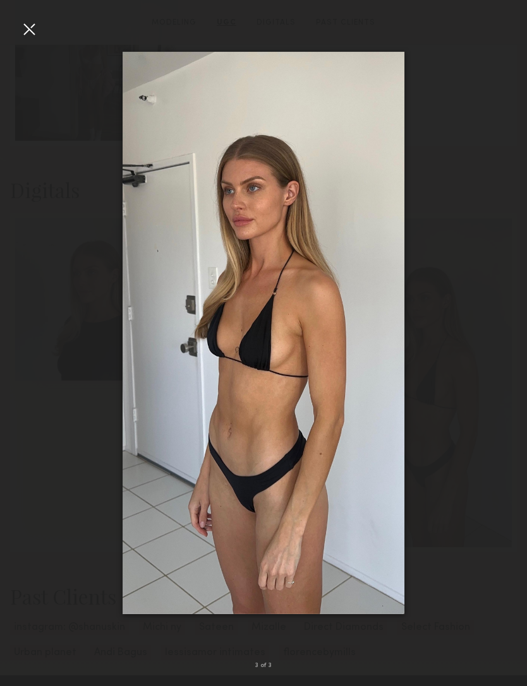
click at [21, 32] on div at bounding box center [29, 29] width 20 height 20
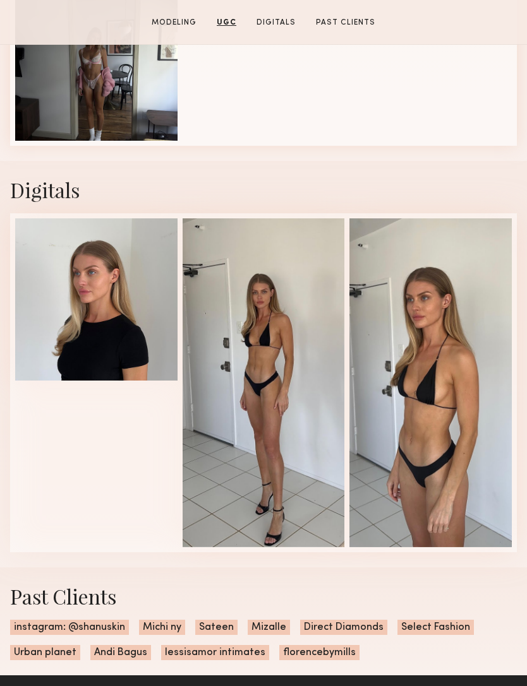
click at [292, 393] on div at bounding box center [263, 382] width 162 height 329
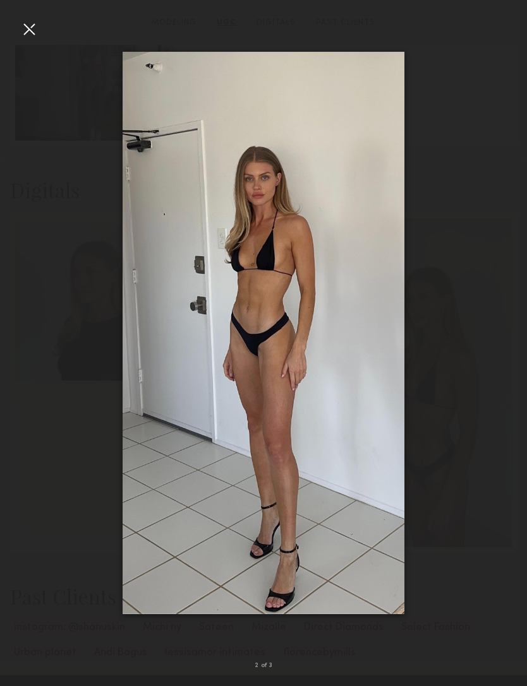
click at [28, 30] on div at bounding box center [29, 29] width 20 height 20
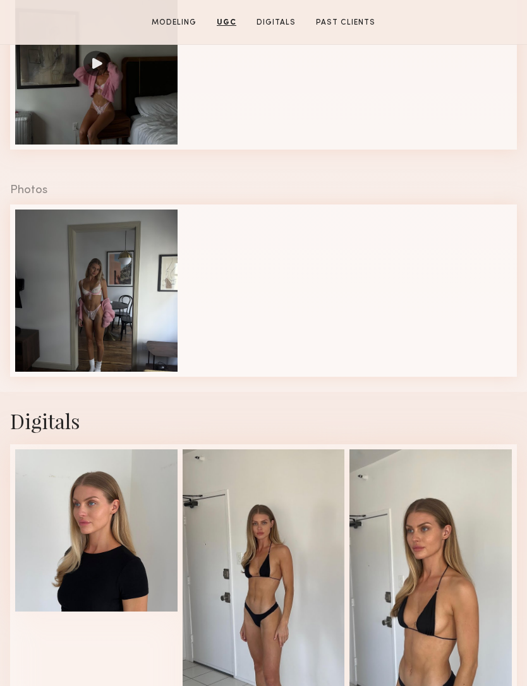
scroll to position [1149, 0]
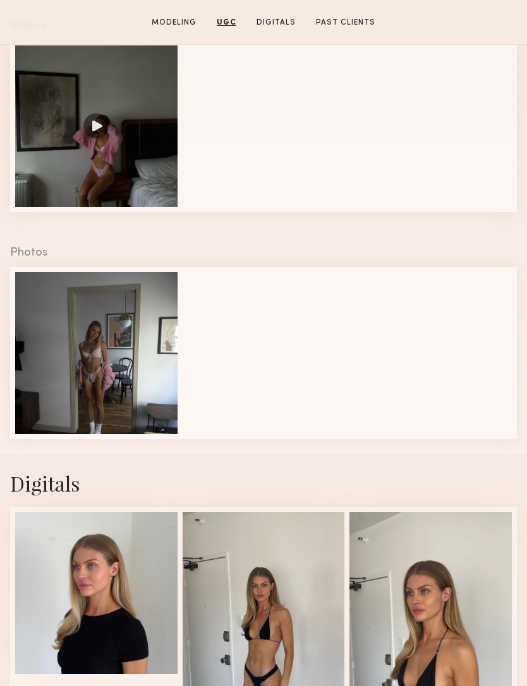
click at [136, 378] on div at bounding box center [96, 353] width 162 height 162
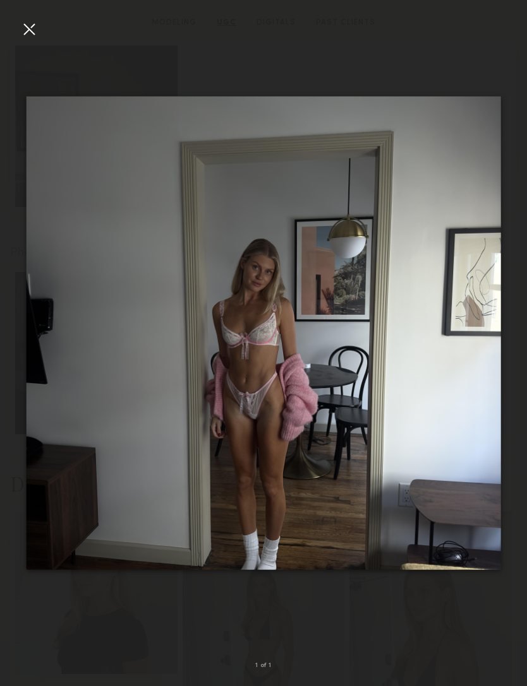
click at [33, 31] on div at bounding box center [29, 29] width 20 height 20
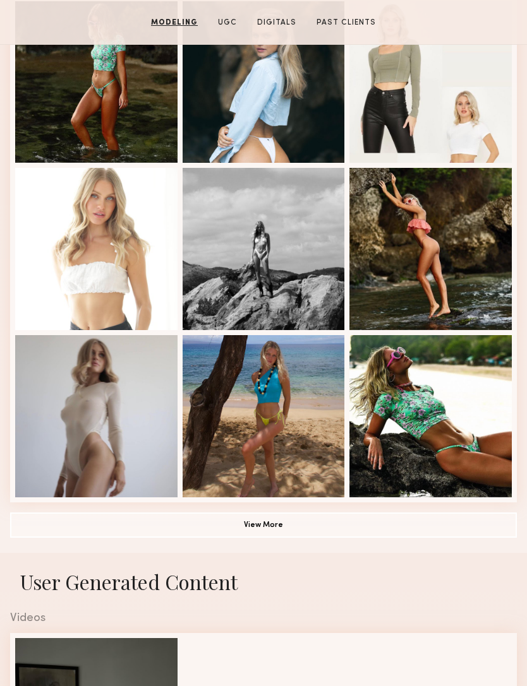
scroll to position [736, 0]
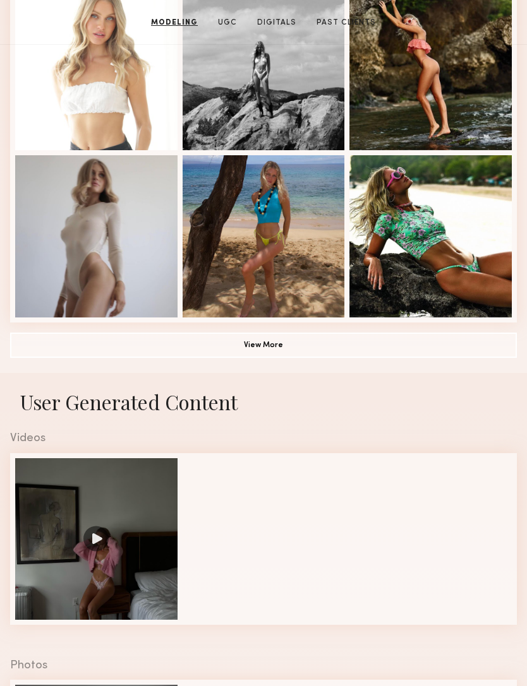
click at [302, 350] on button "View More" at bounding box center [263, 345] width 506 height 25
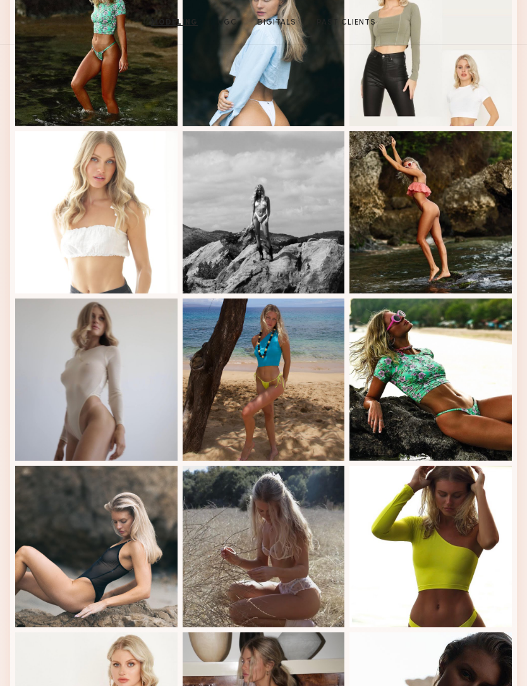
scroll to position [593, 0]
click at [140, 412] on div at bounding box center [96, 380] width 162 height 162
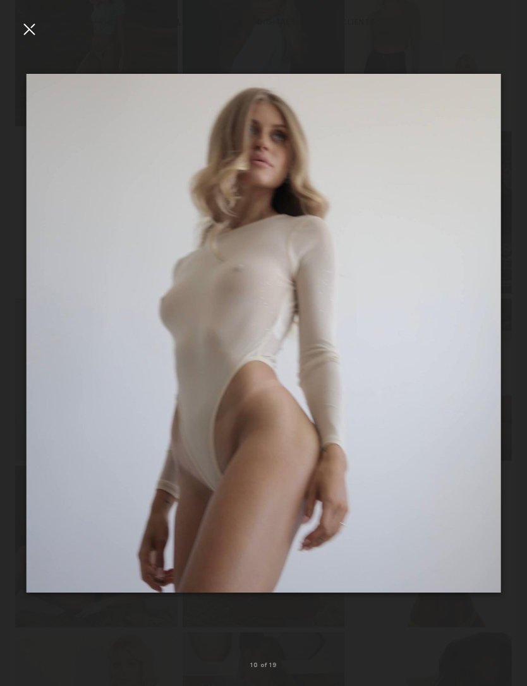
click at [31, 29] on div at bounding box center [29, 29] width 20 height 20
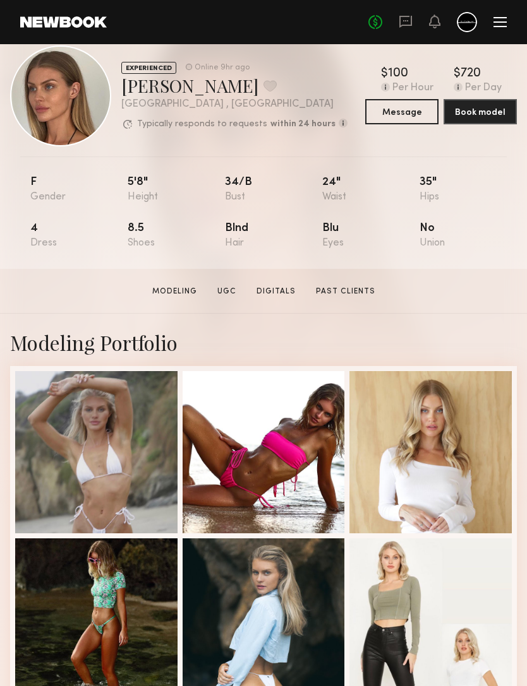
scroll to position [0, 0]
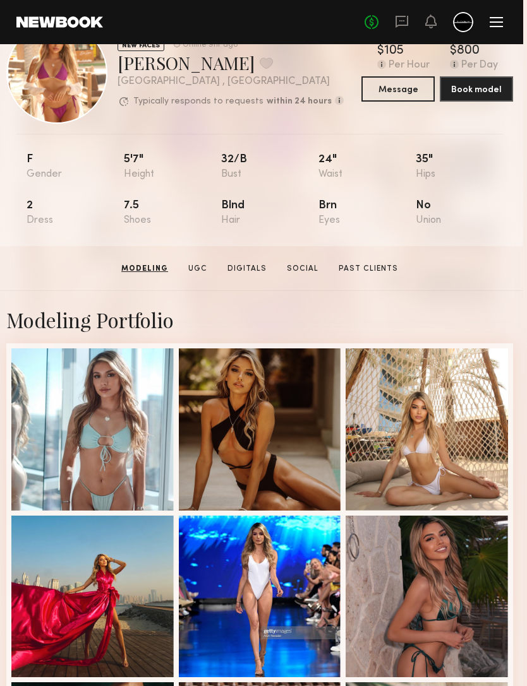
scroll to position [125, 4]
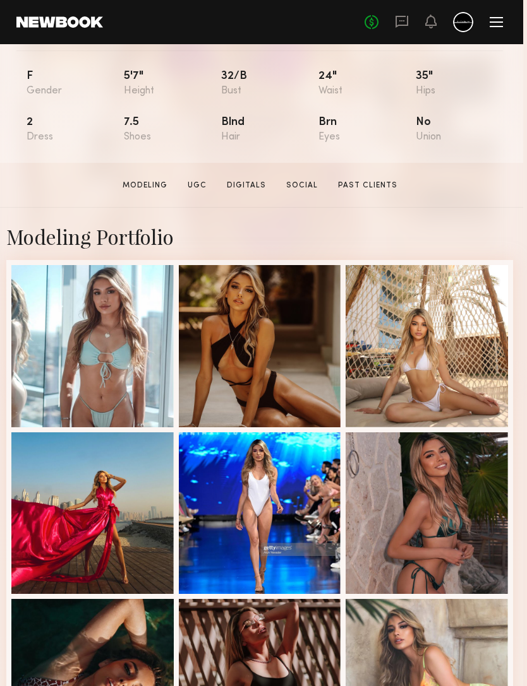
click at [292, 533] on div at bounding box center [260, 514] width 162 height 162
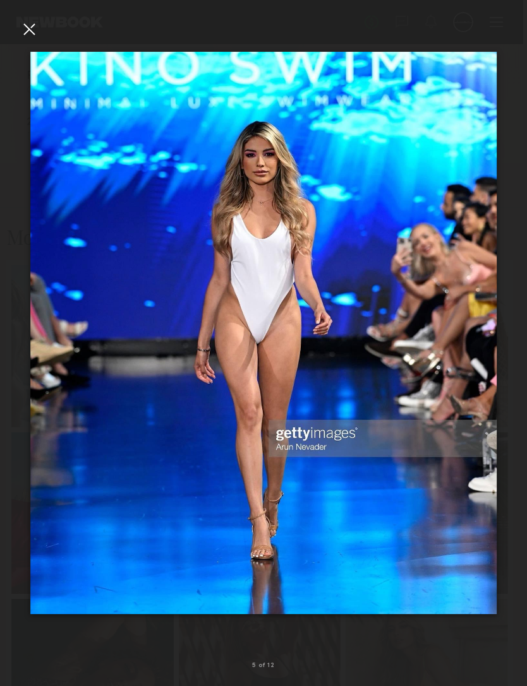
click at [36, 38] on div at bounding box center [29, 29] width 20 height 20
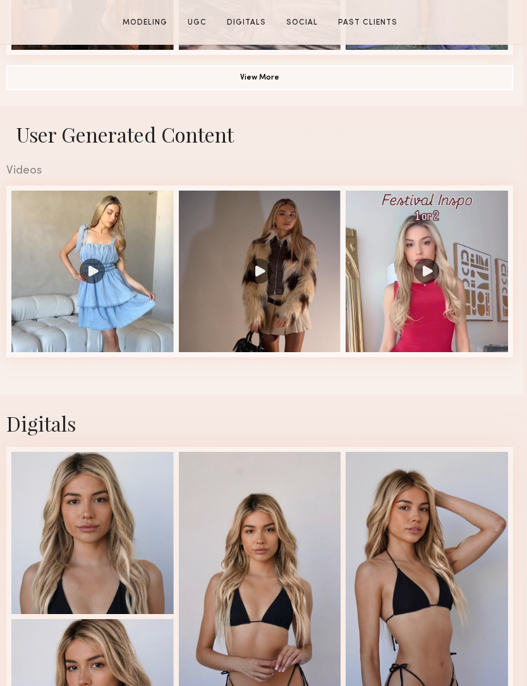
scroll to position [1094, 4]
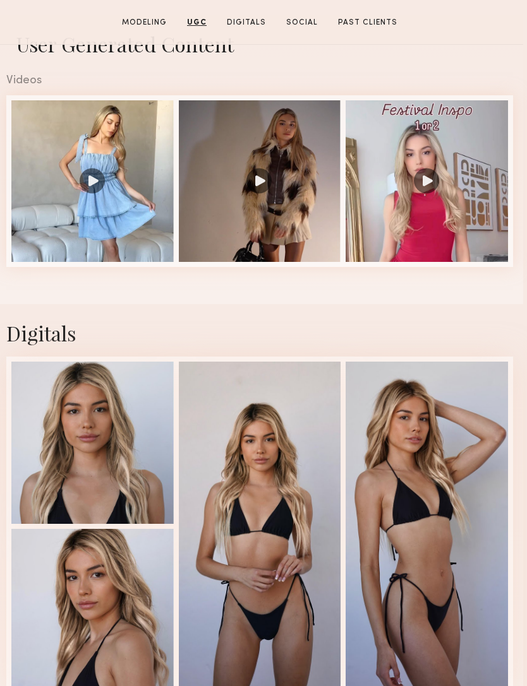
click at [427, 187] on div at bounding box center [426, 181] width 162 height 162
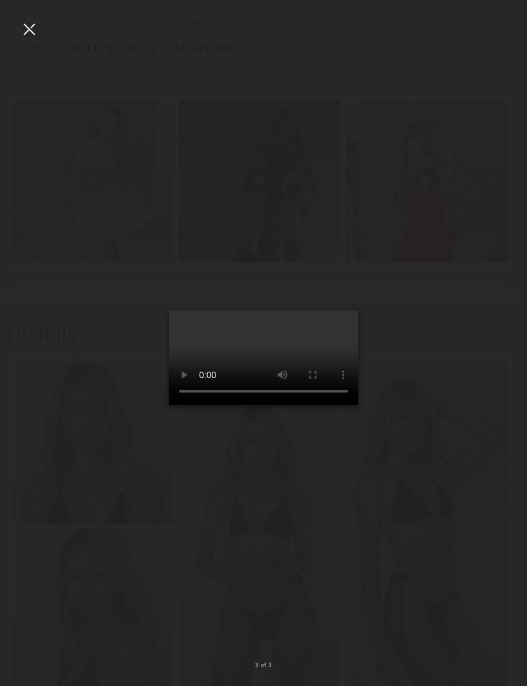
click at [33, 38] on div at bounding box center [29, 29] width 20 height 20
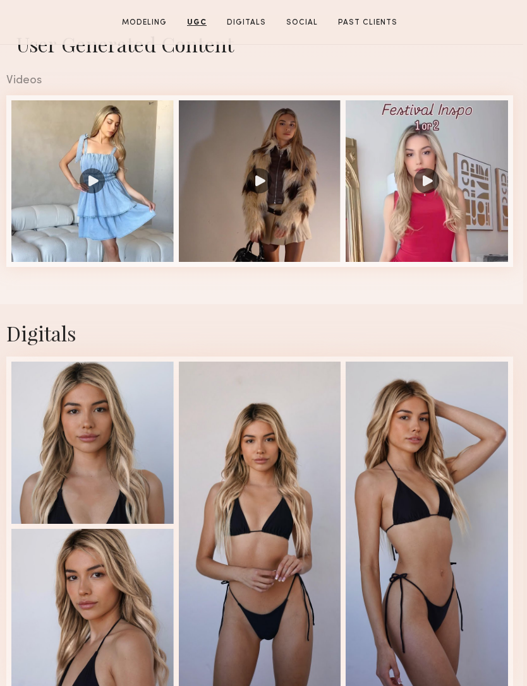
click at [105, 186] on div at bounding box center [92, 181] width 162 height 162
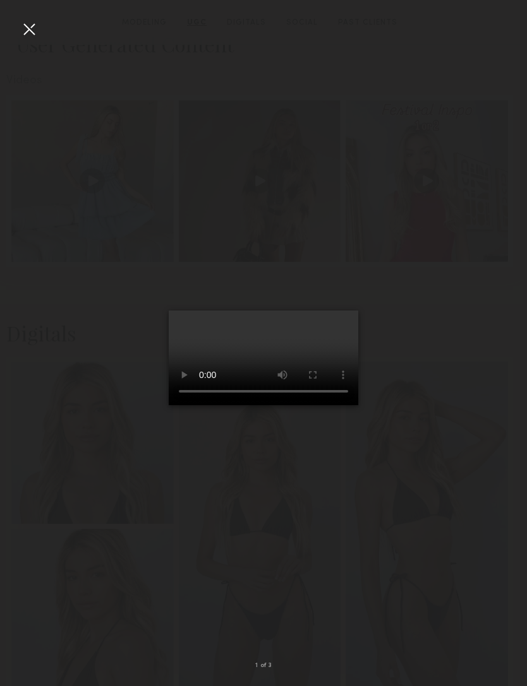
click at [25, 34] on div at bounding box center [29, 29] width 20 height 20
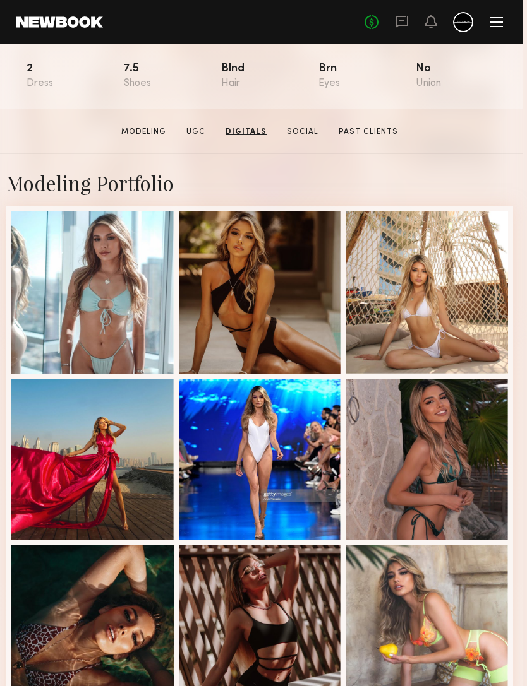
scroll to position [0, 4]
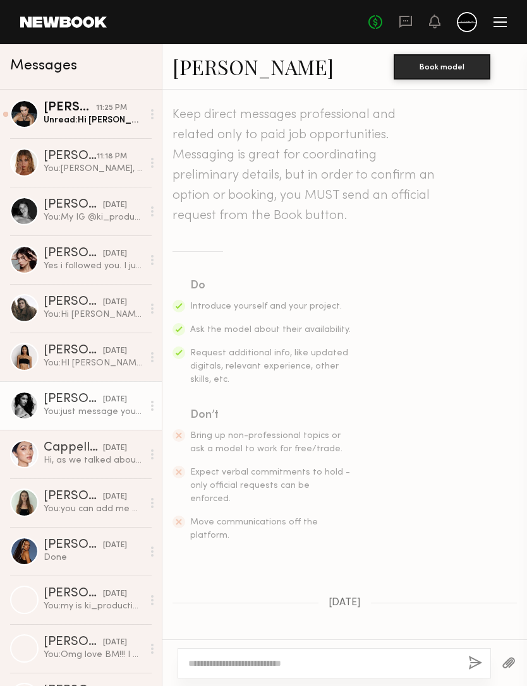
scroll to position [532, 0]
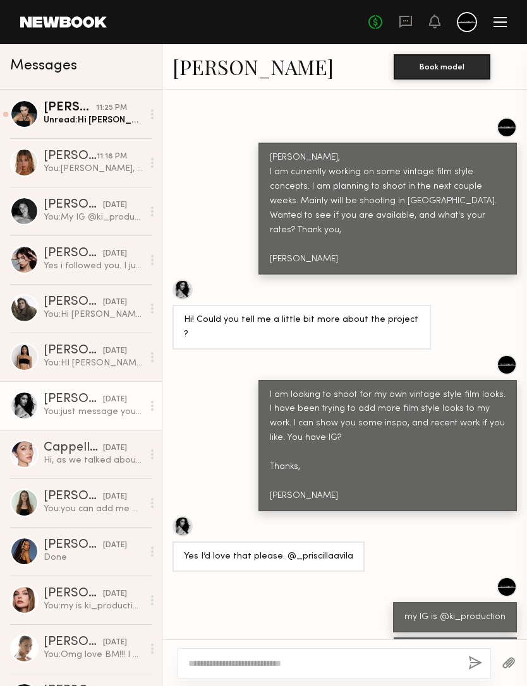
click at [103, 116] on div "Unread: Hi [PERSON_NAME], Thanks so much for reaching out to me🙏 I’d love to pa…" at bounding box center [93, 120] width 99 height 12
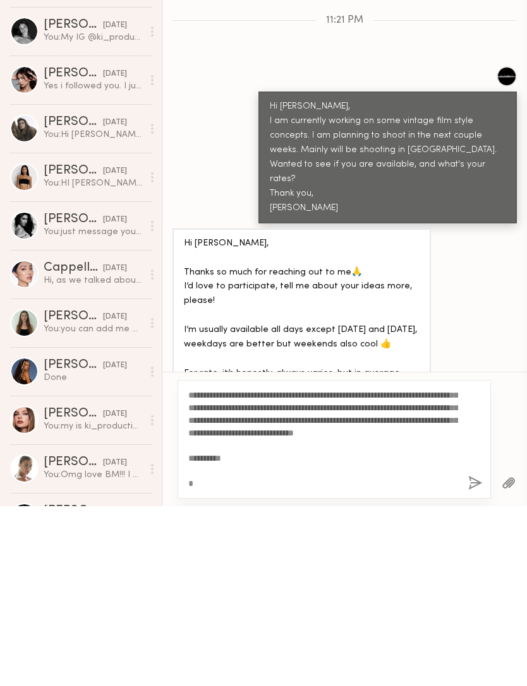
scroll to position [49, 0]
type textarea "**********"
click at [476, 656] on button "button" at bounding box center [475, 664] width 14 height 16
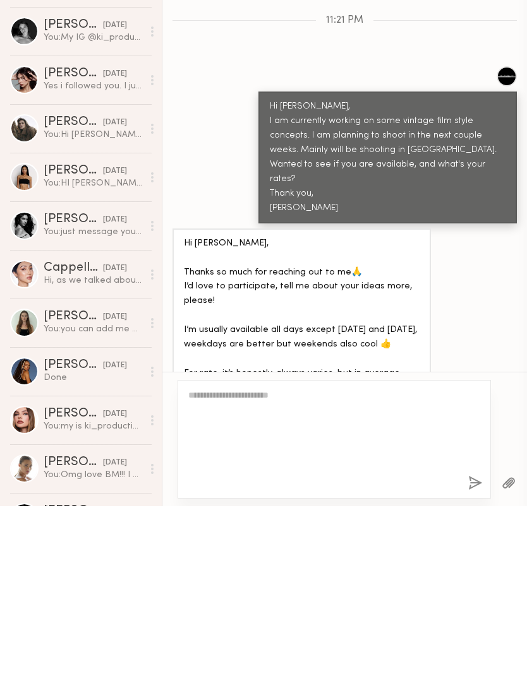
scroll to position [726, 0]
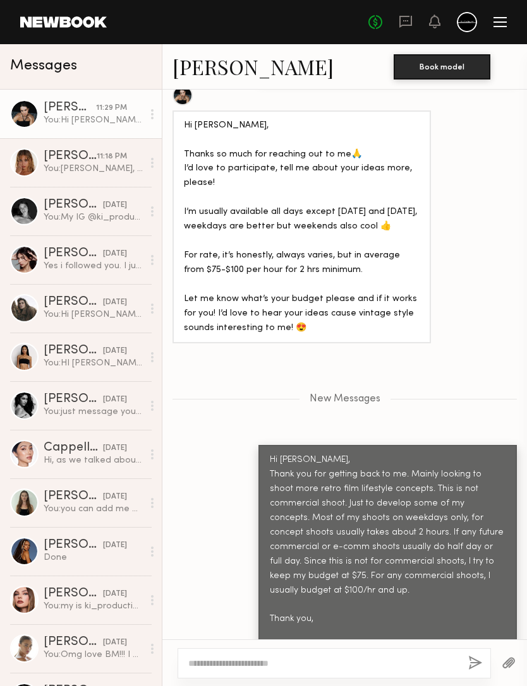
click at [215, 68] on link "Sasha S." at bounding box center [252, 66] width 161 height 27
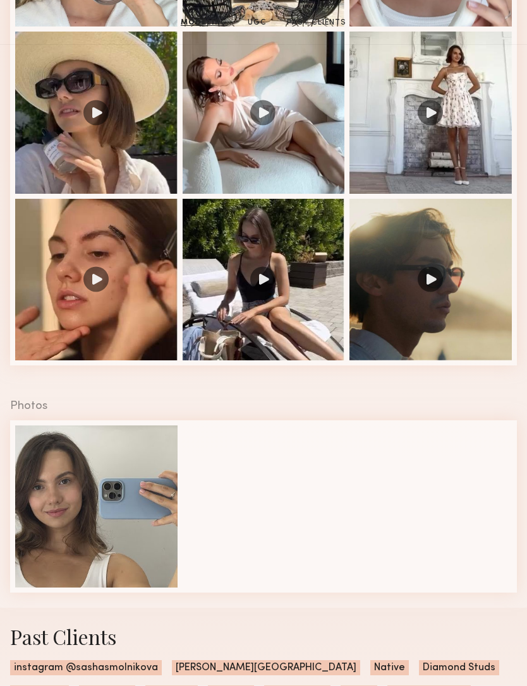
scroll to position [1572, 0]
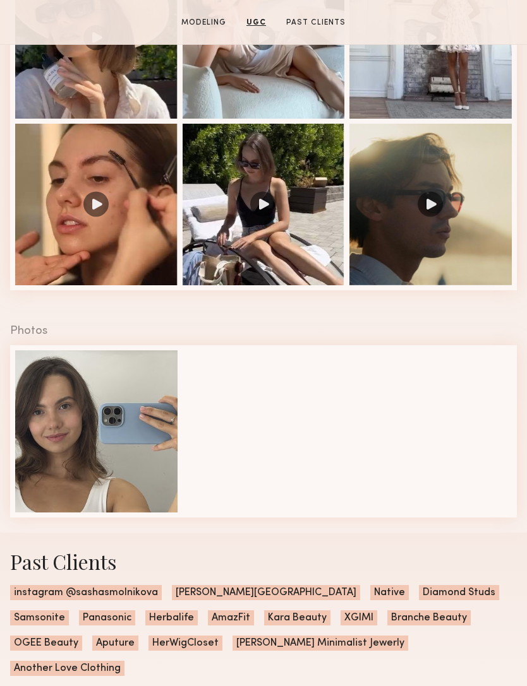
click at [142, 450] on div at bounding box center [96, 431] width 162 height 162
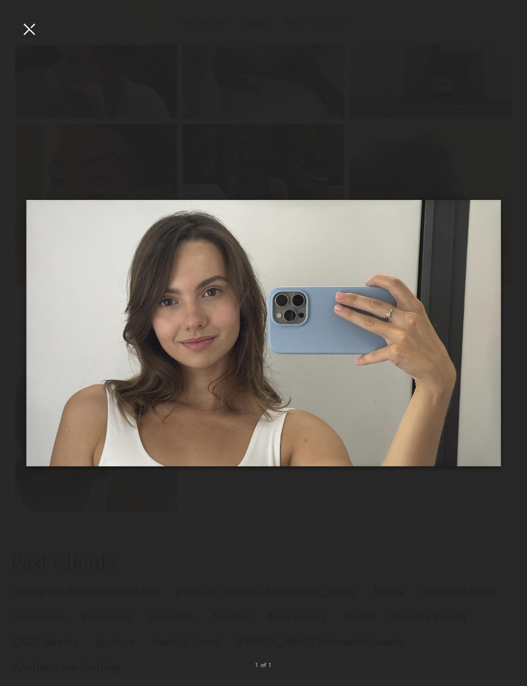
click at [32, 28] on div at bounding box center [29, 29] width 20 height 20
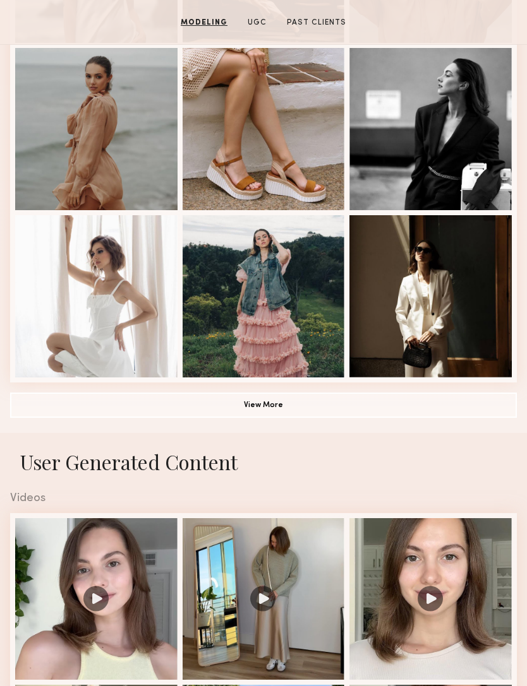
click at [304, 398] on button "View More" at bounding box center [263, 405] width 506 height 25
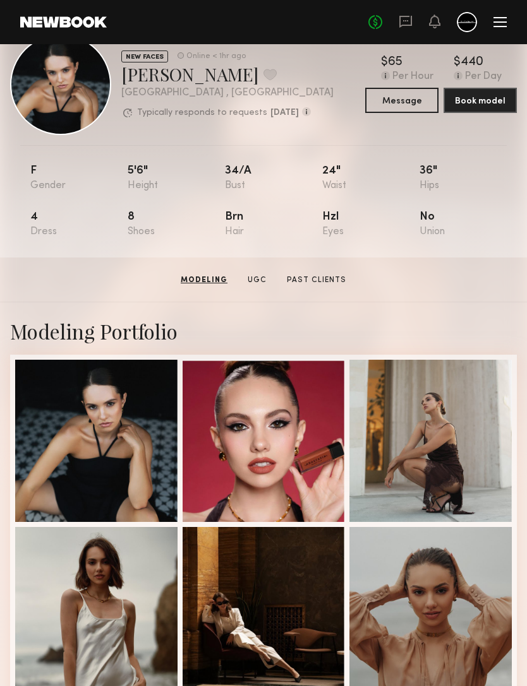
scroll to position [0, 0]
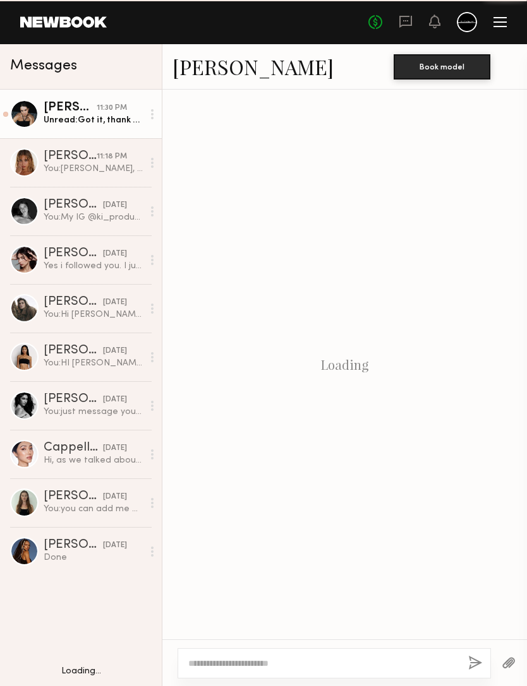
scroll to position [800, 0]
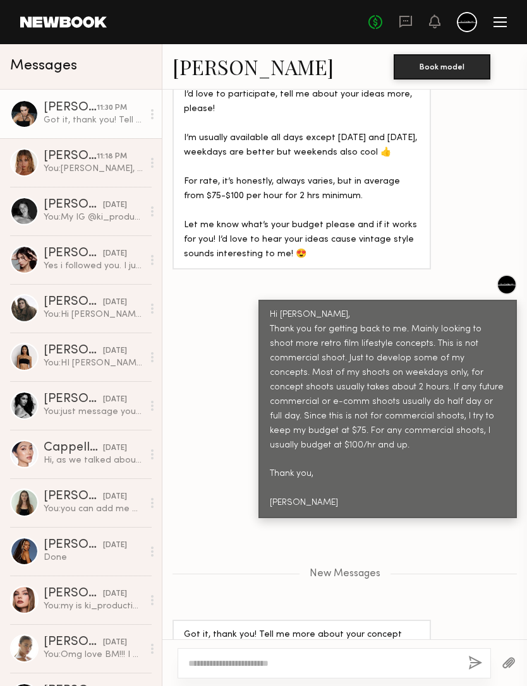
click at [392, 657] on textarea at bounding box center [323, 663] width 270 height 13
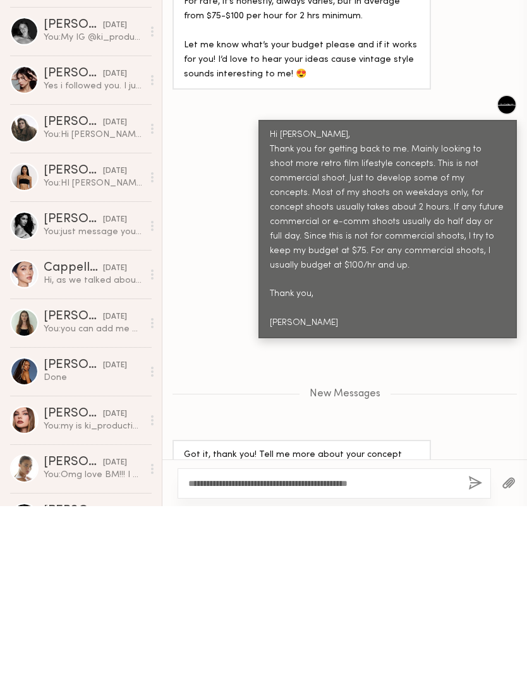
type textarea "**********"
click at [486, 649] on div "**********" at bounding box center [333, 664] width 313 height 30
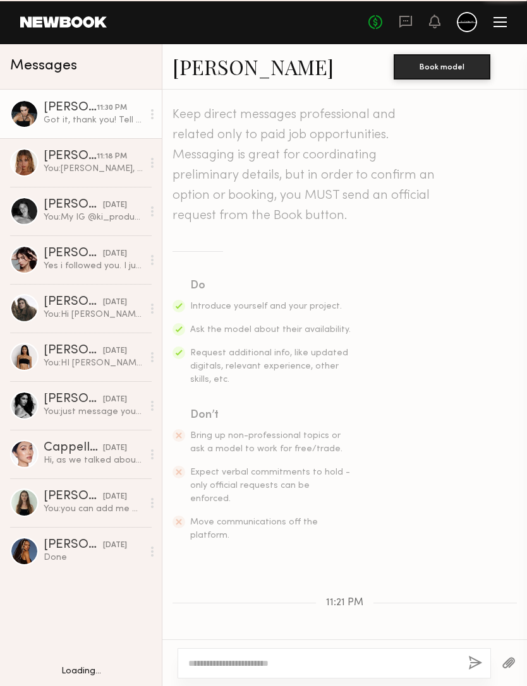
scroll to position [703, 0]
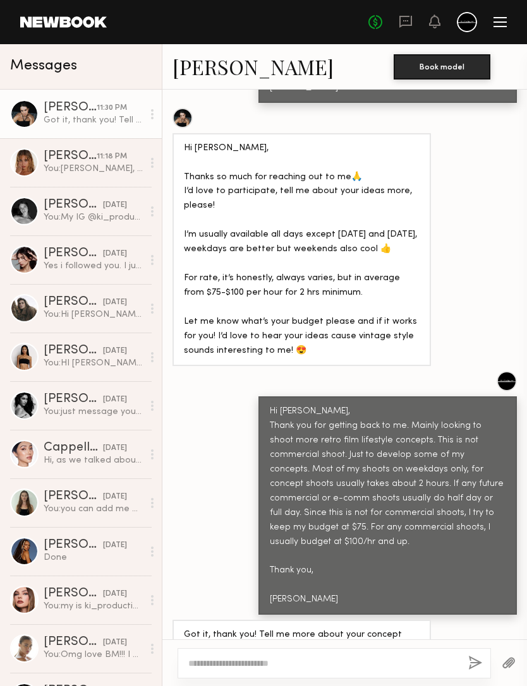
click at [59, 169] on div "You: [PERSON_NAME], I am currently working on some vintage film style concepts.…" at bounding box center [93, 169] width 99 height 12
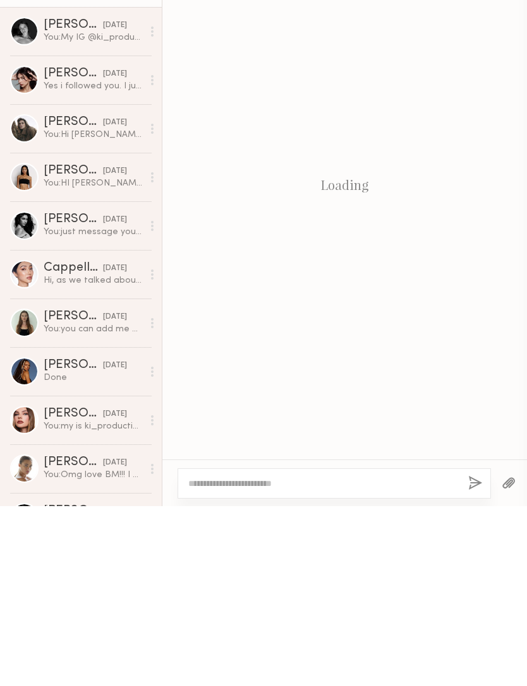
scroll to position [160, 0]
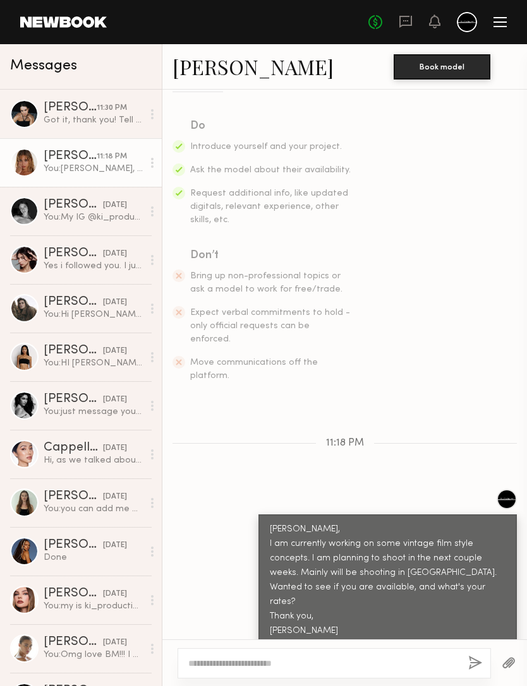
click at [95, 118] on div "Got it, thank you! Tell me more about your concept please, if you don’t mind 🙏" at bounding box center [93, 120] width 99 height 12
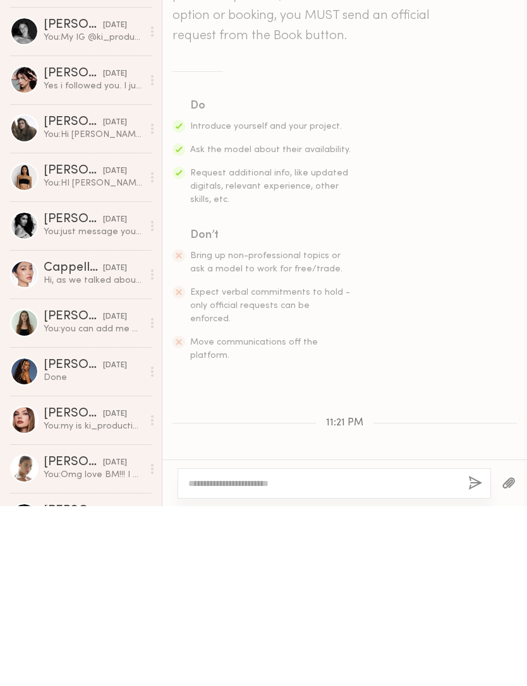
scroll to position [703, 0]
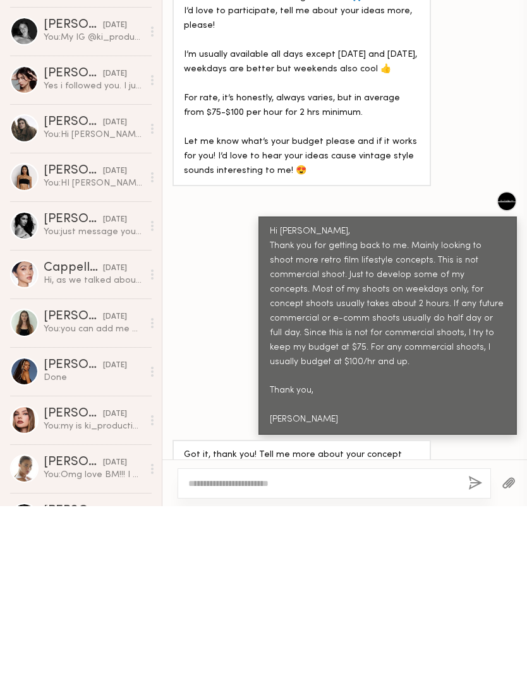
click at [421, 657] on textarea at bounding box center [323, 663] width 270 height 13
click at [413, 657] on textarea at bounding box center [323, 663] width 270 height 13
type textarea "**********"
click at [468, 656] on button "button" at bounding box center [475, 664] width 14 height 16
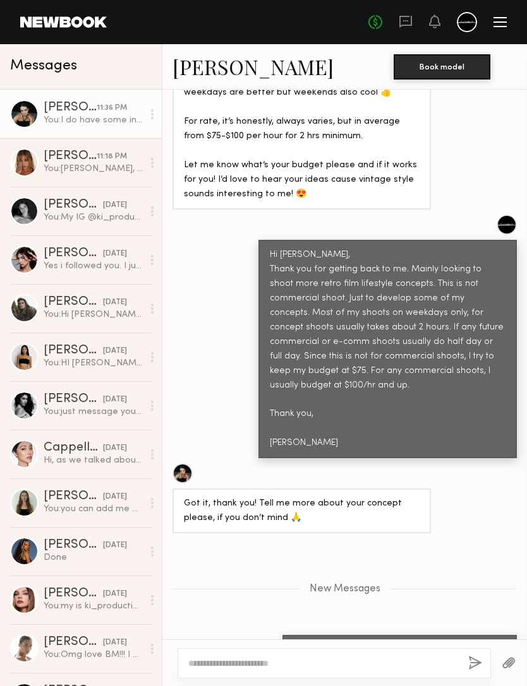
click at [58, 115] on div "You: I do have some inspo I can share, do you have IG?" at bounding box center [93, 120] width 99 height 12
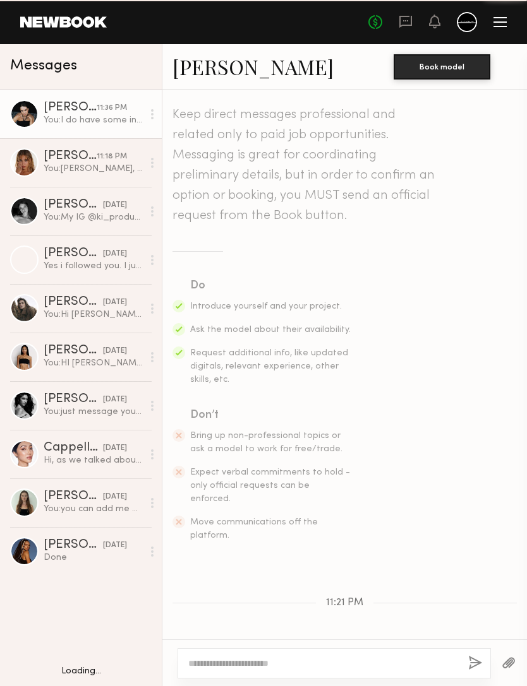
scroll to position [763, 0]
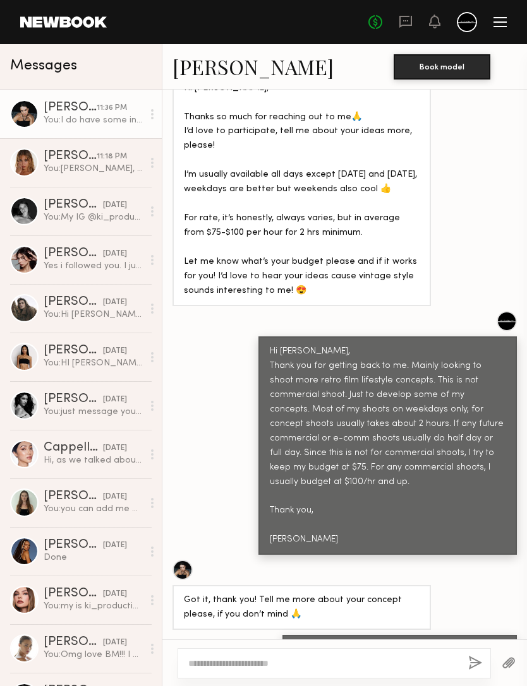
click at [99, 172] on div "You: [PERSON_NAME], I am currently working on some vintage film style concepts.…" at bounding box center [93, 169] width 99 height 12
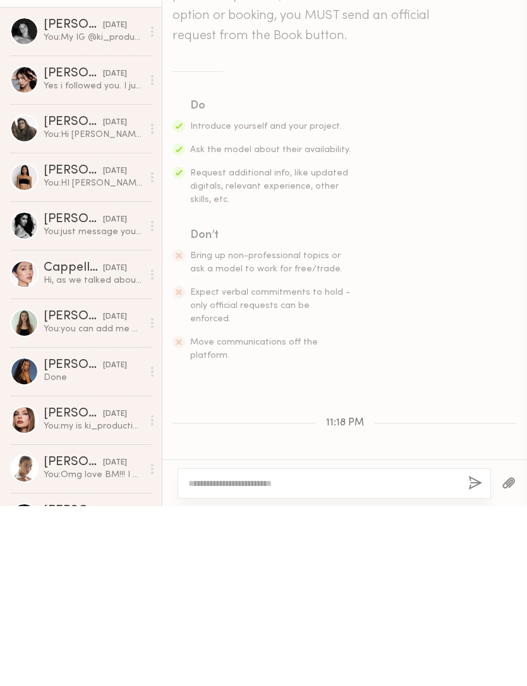
scroll to position [160, 0]
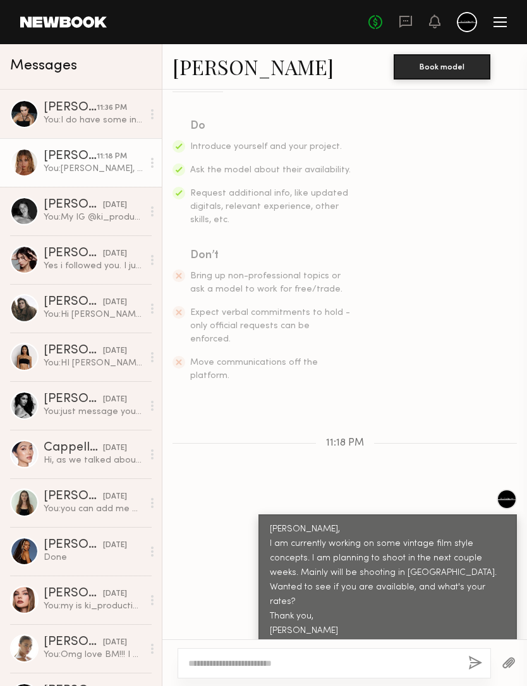
click at [114, 213] on div "You: My IG @ki_production" at bounding box center [93, 218] width 99 height 12
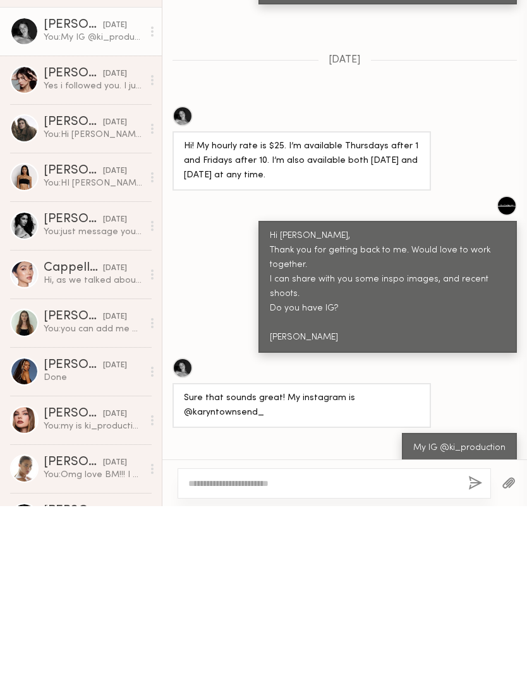
scroll to position [1212, 0]
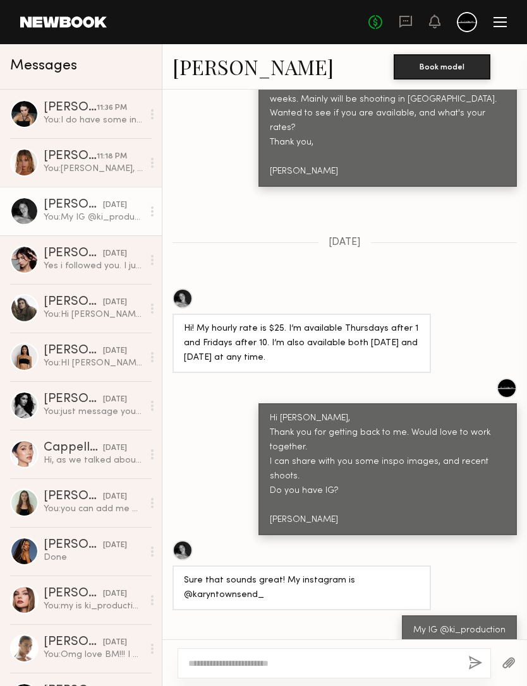
click at [97, 115] on div "You: I do have some inspo I can share, do you have IG?" at bounding box center [93, 120] width 99 height 12
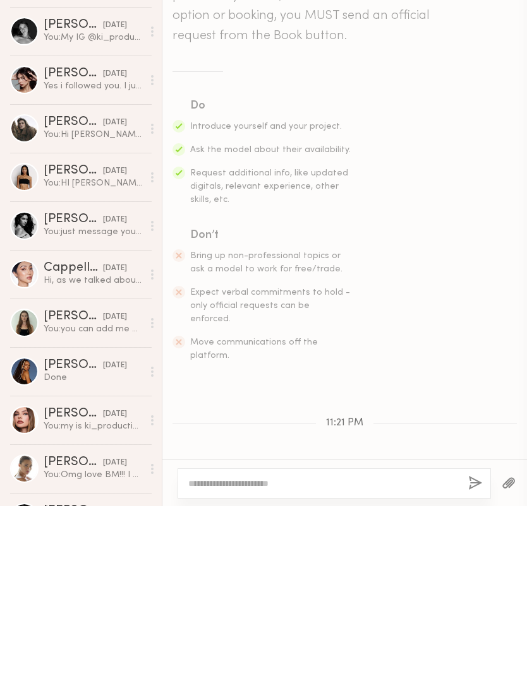
scroll to position [763, 0]
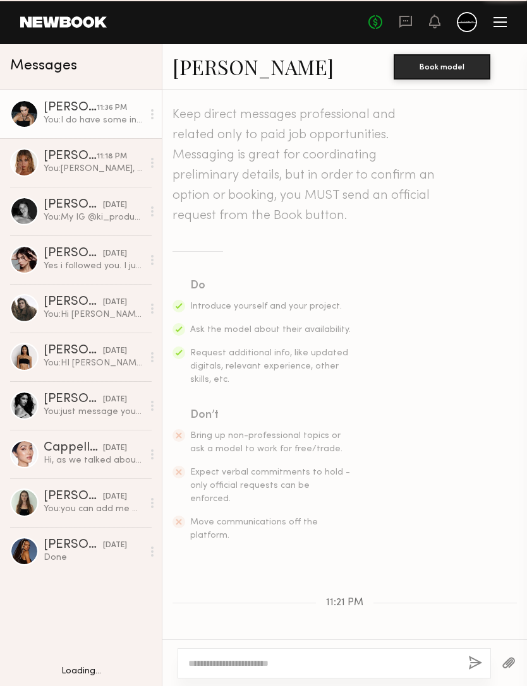
scroll to position [763, 0]
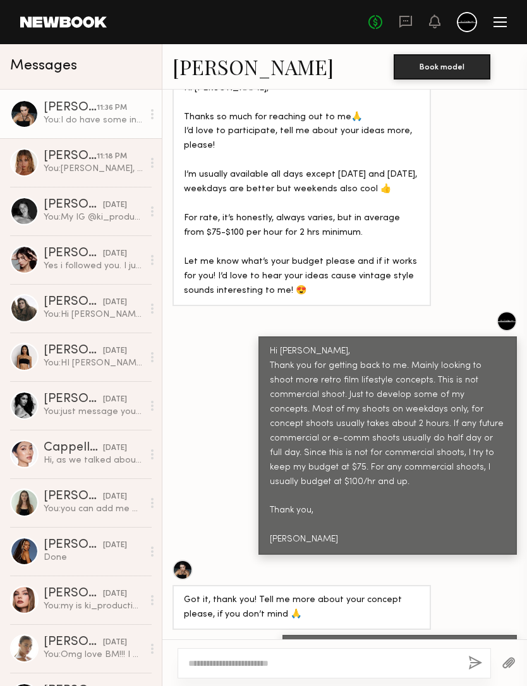
scroll to position [980, 0]
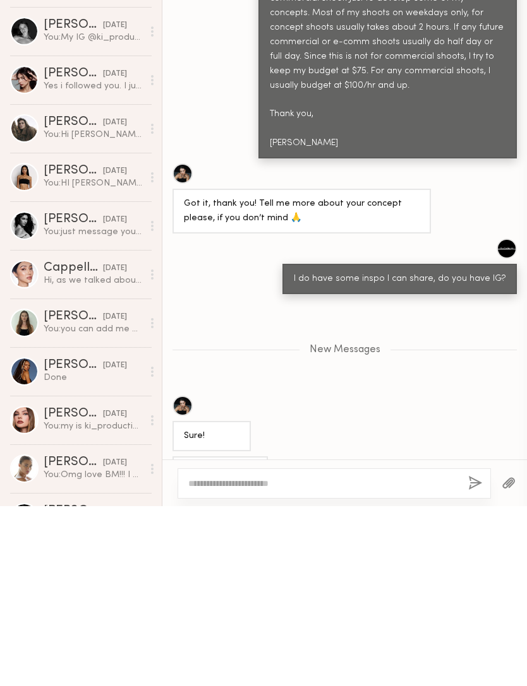
click at [207, 645] on div "sashasmolnikova" at bounding box center [220, 652] width 73 height 15
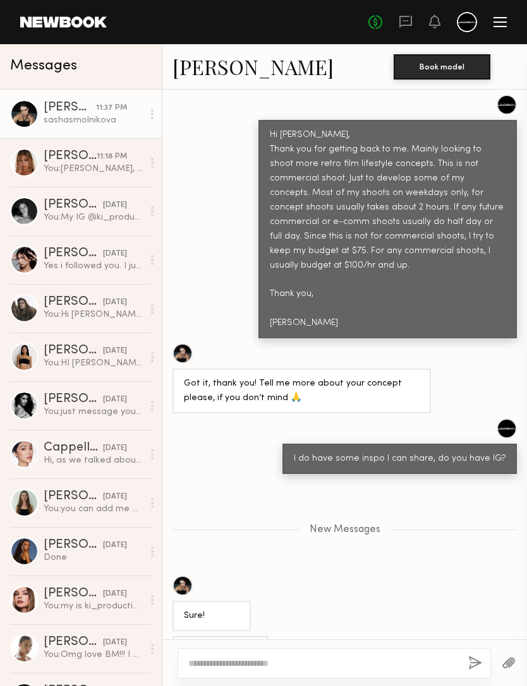
click at [223, 657] on textarea at bounding box center [323, 663] width 270 height 13
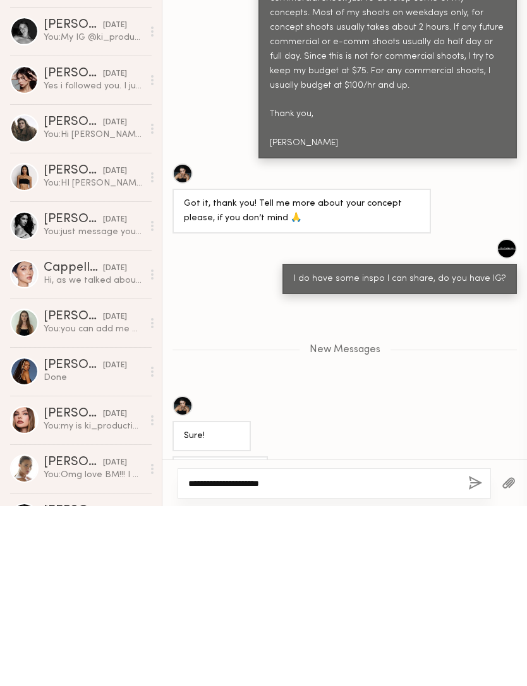
type textarea "**********"
click at [477, 656] on button "button" at bounding box center [475, 664] width 14 height 16
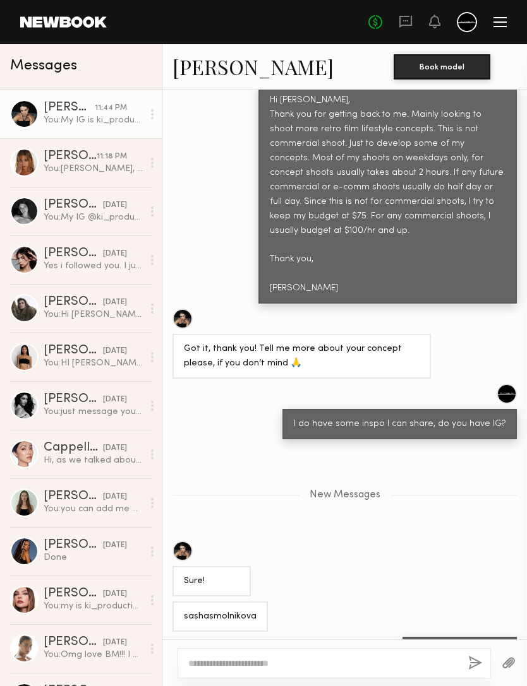
scroll to position [1075, 0]
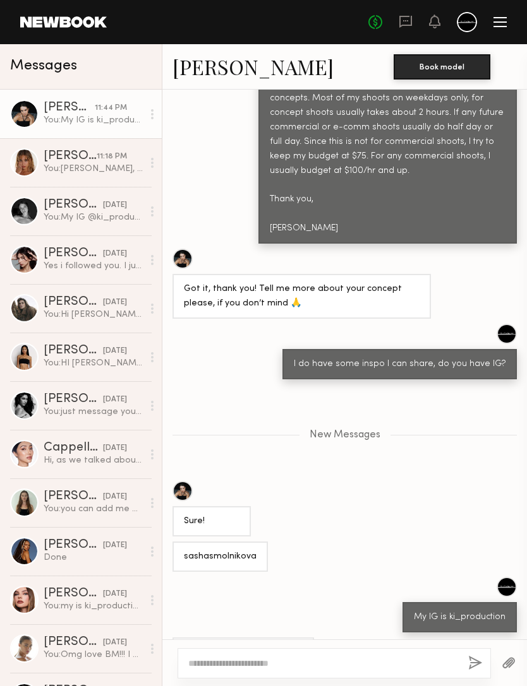
click at [369, 657] on textarea at bounding box center [323, 663] width 270 height 13
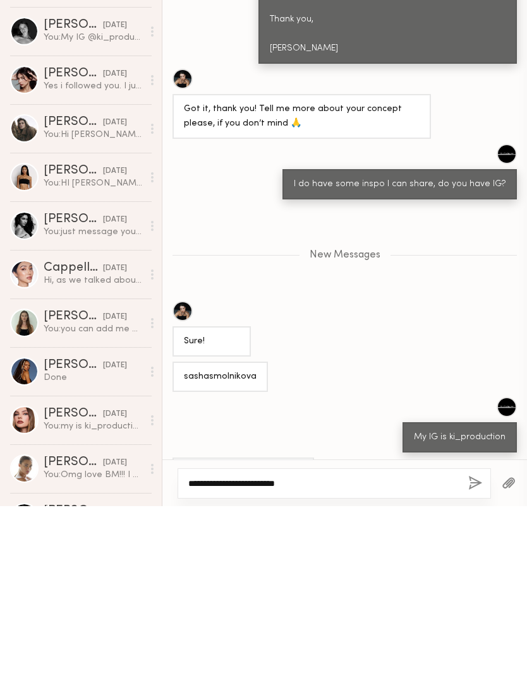
type textarea "**********"
click at [481, 656] on button "button" at bounding box center [475, 664] width 14 height 16
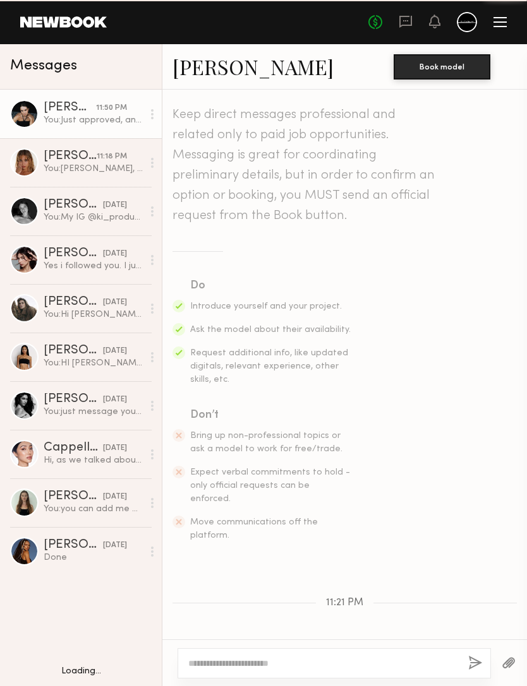
scroll to position [1038, 0]
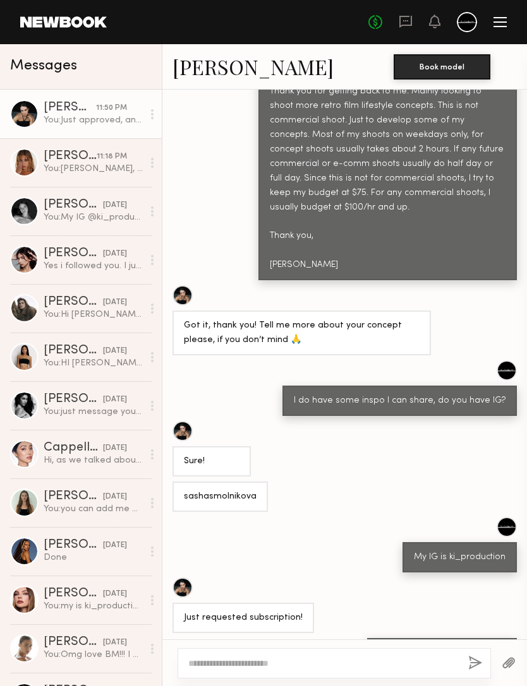
click at [51, 162] on div "Lauren G." at bounding box center [70, 156] width 53 height 13
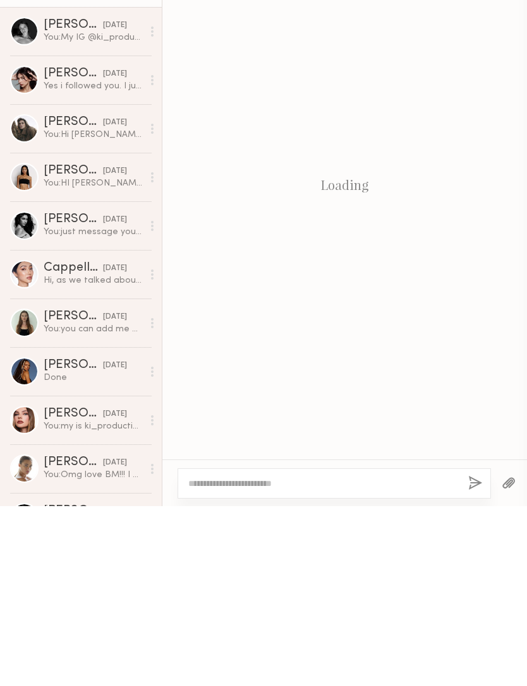
scroll to position [160, 0]
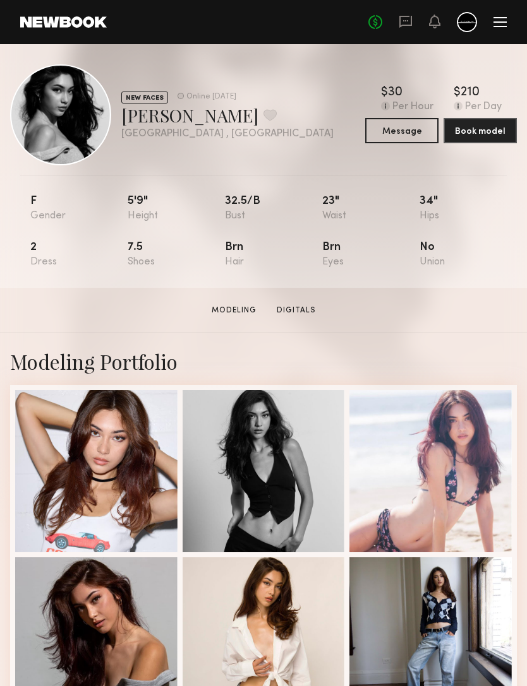
click at [88, 439] on div at bounding box center [96, 471] width 162 height 162
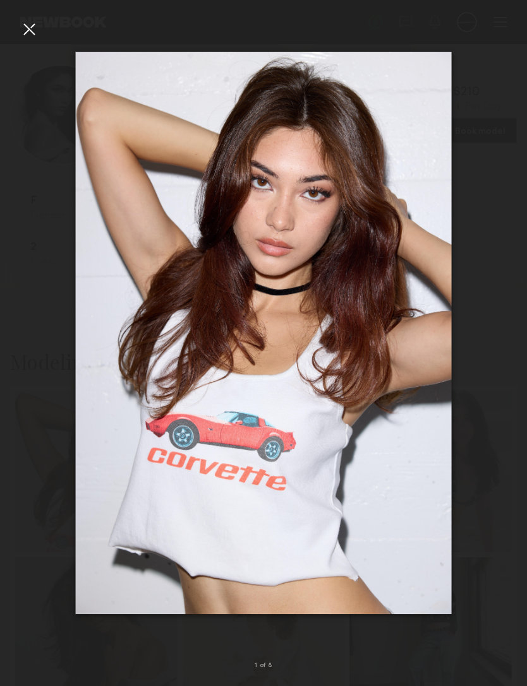
click at [34, 34] on div at bounding box center [29, 29] width 20 height 20
